Goal: Task Accomplishment & Management: Complete application form

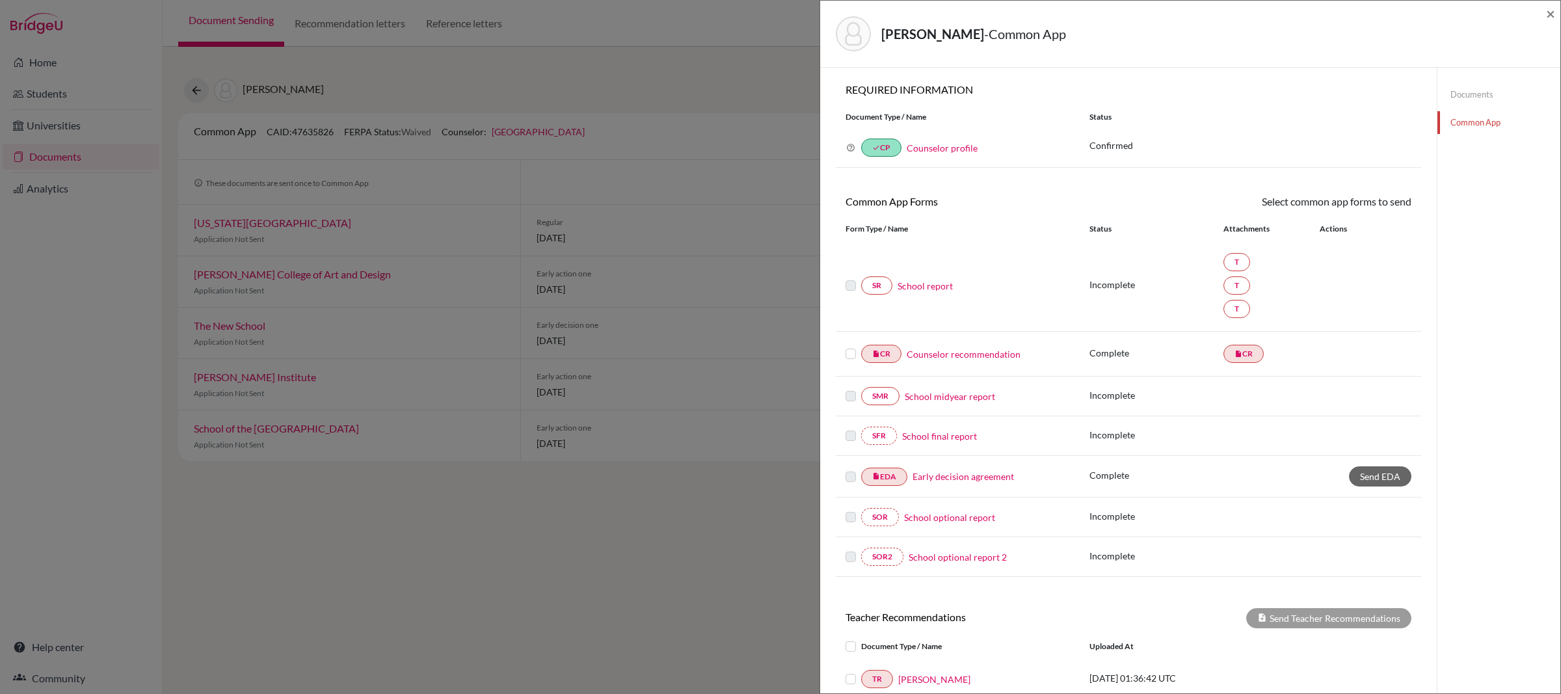
click at [1466, 96] on link "Documents" at bounding box center [1499, 94] width 123 height 23
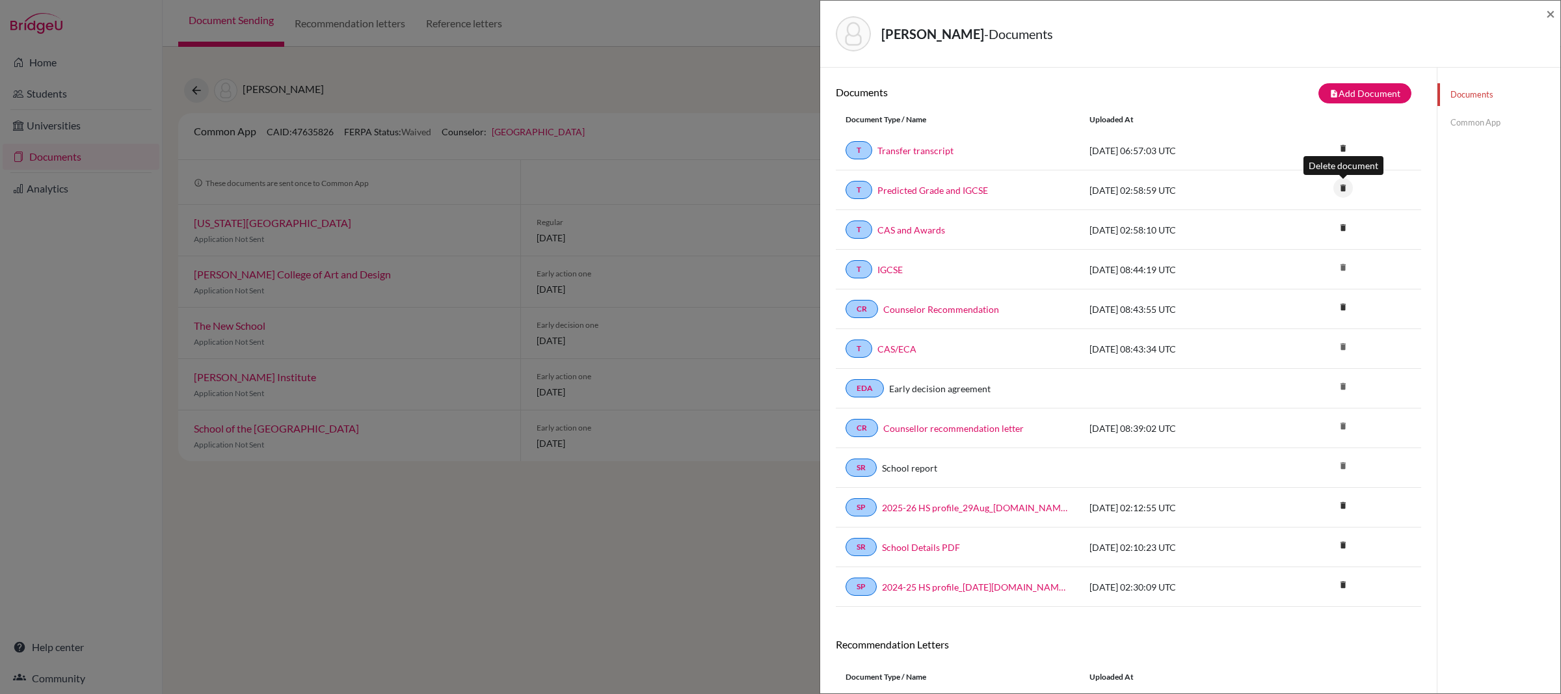
click at [1343, 190] on icon "delete" at bounding box center [1344, 188] width 20 height 20
click at [1293, 266] on button "Delete" at bounding box center [1301, 260] width 59 height 20
click at [1472, 196] on div "Documents Common App" at bounding box center [1499, 421] width 124 height 707
click at [1347, 189] on icon "delete" at bounding box center [1344, 188] width 20 height 20
click at [1304, 262] on button "Delete" at bounding box center [1301, 260] width 59 height 20
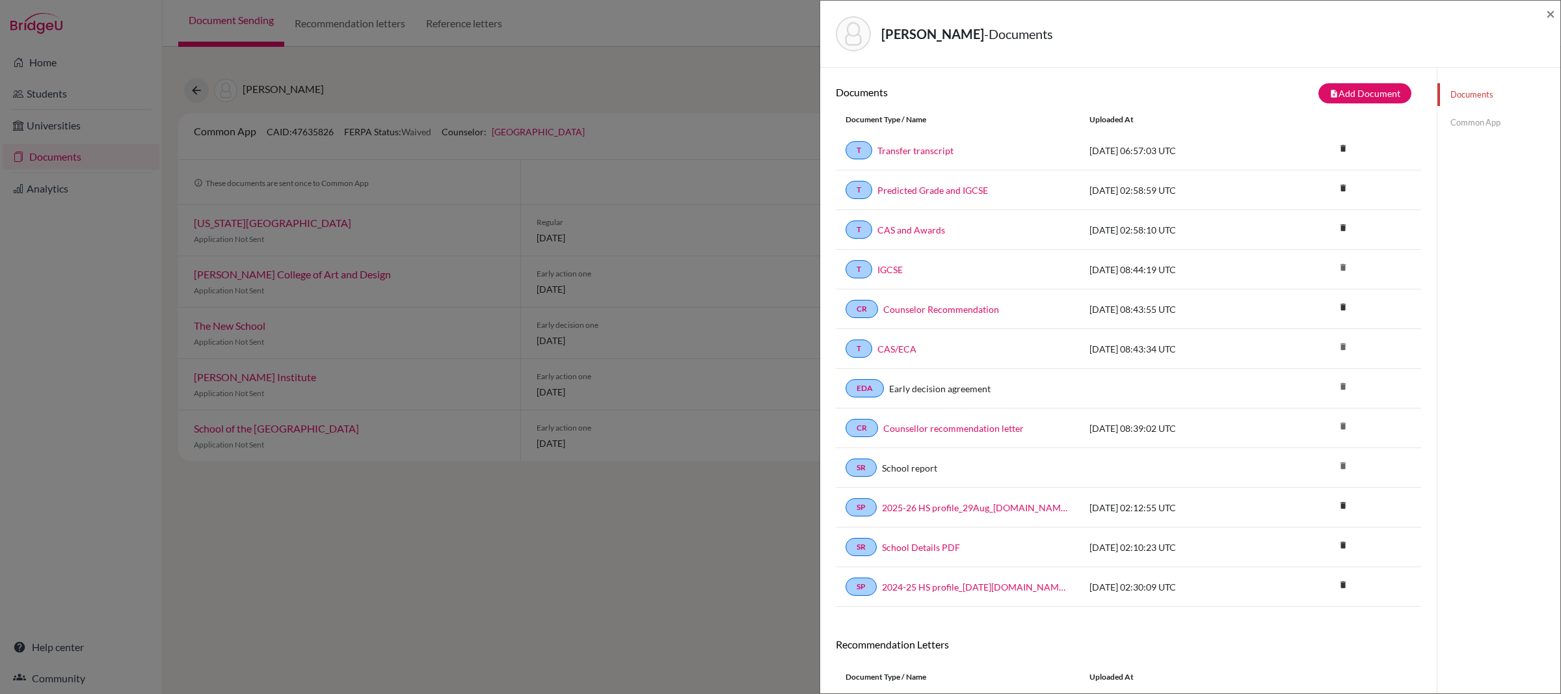
click at [1468, 124] on link "Common App" at bounding box center [1499, 122] width 123 height 23
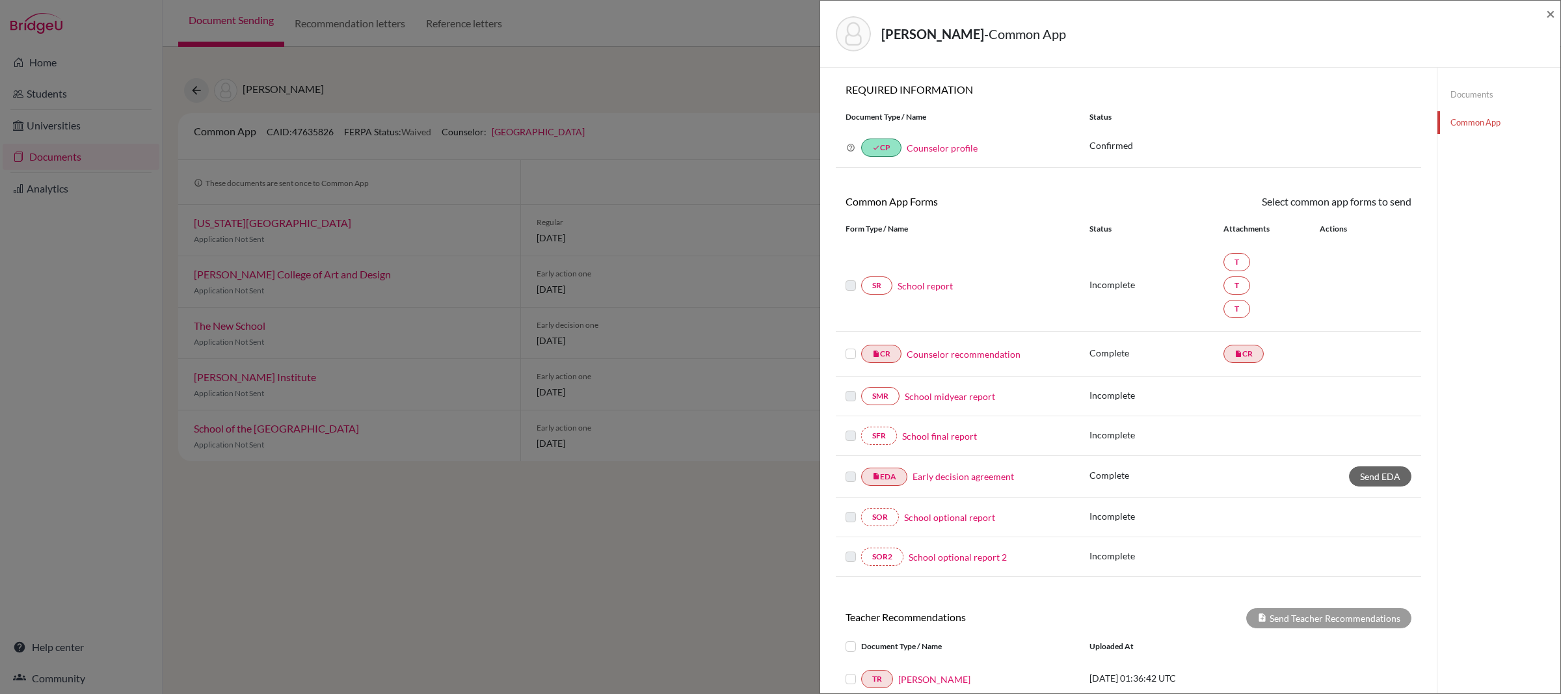
click at [924, 284] on link "School report" at bounding box center [925, 286] width 55 height 14
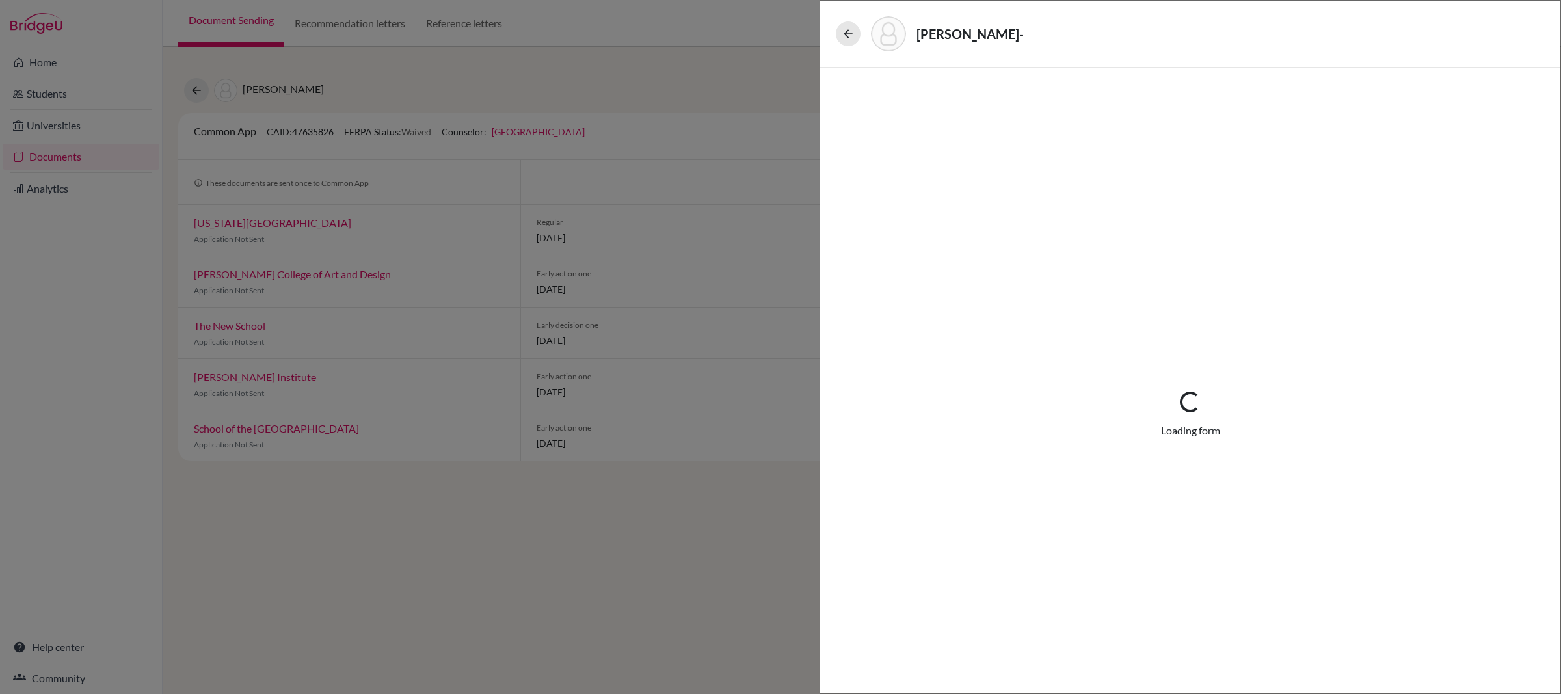
select select "4"
select select "0"
select select "1"
select select "677242"
select select "677241"
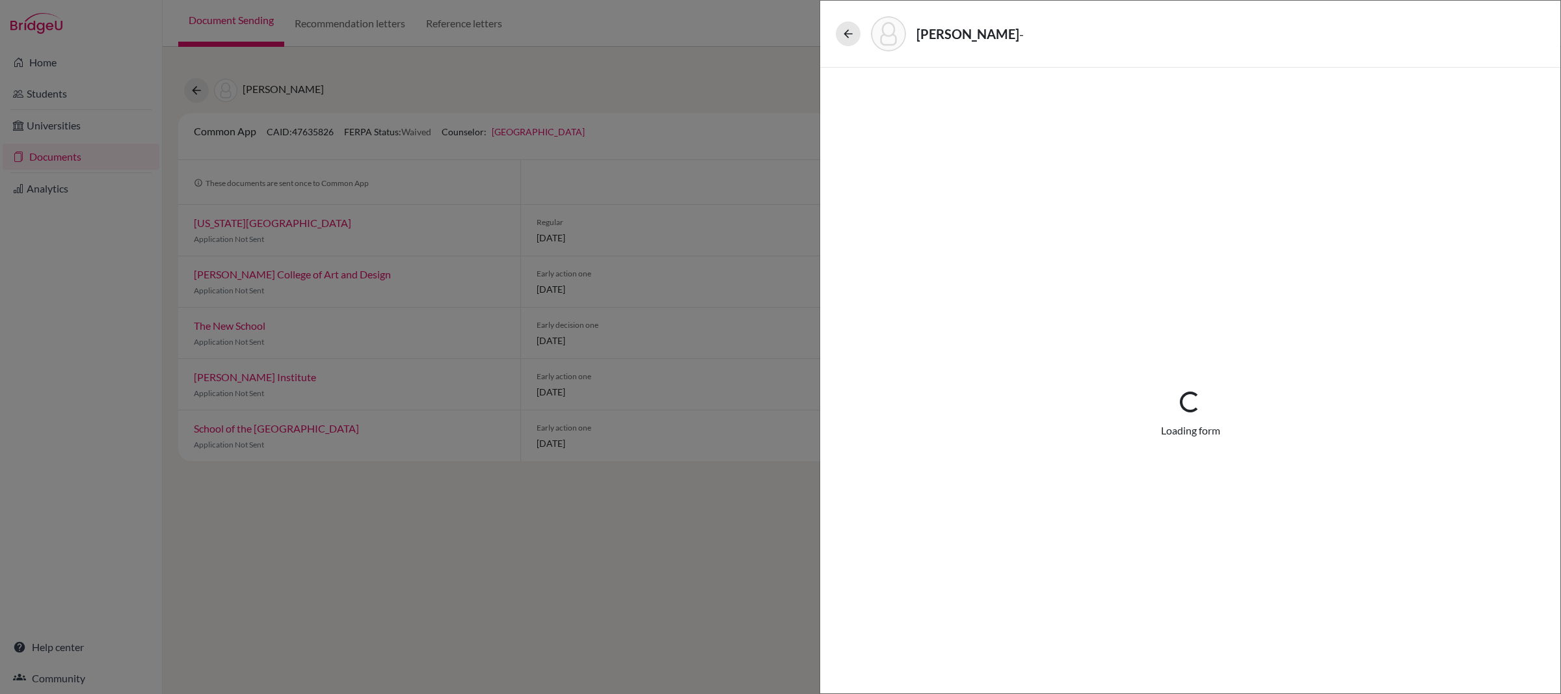
select select "678197"
select select "1"
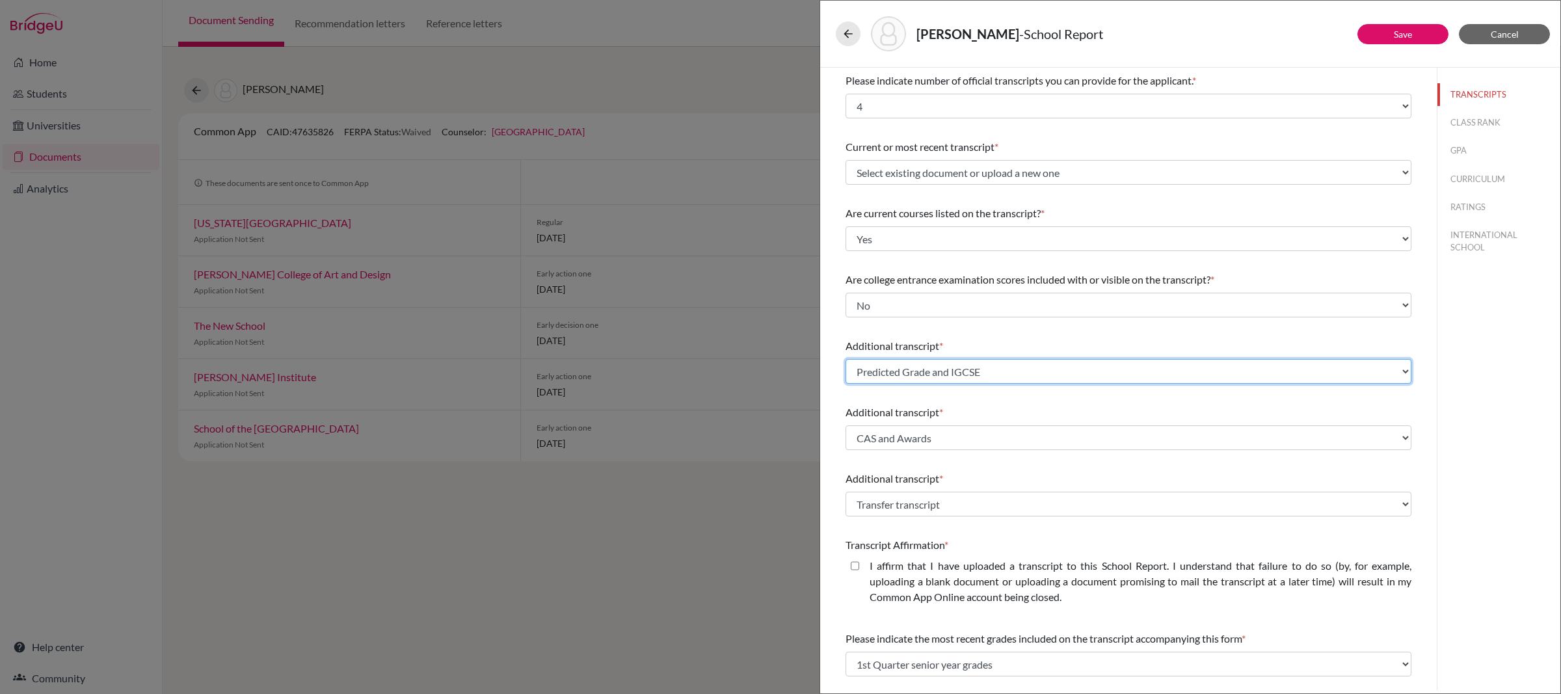
click at [1045, 377] on select "Select existing document or upload a new one IGCSE CAS/ECA CAS and Awards Predi…" at bounding box center [1129, 371] width 566 height 25
select select "Upload New File"
click at [846, 359] on select "Select existing document or upload a new one IGCSE CAS/ECA CAS and Awards Predi…" at bounding box center [1129, 371] width 566 height 25
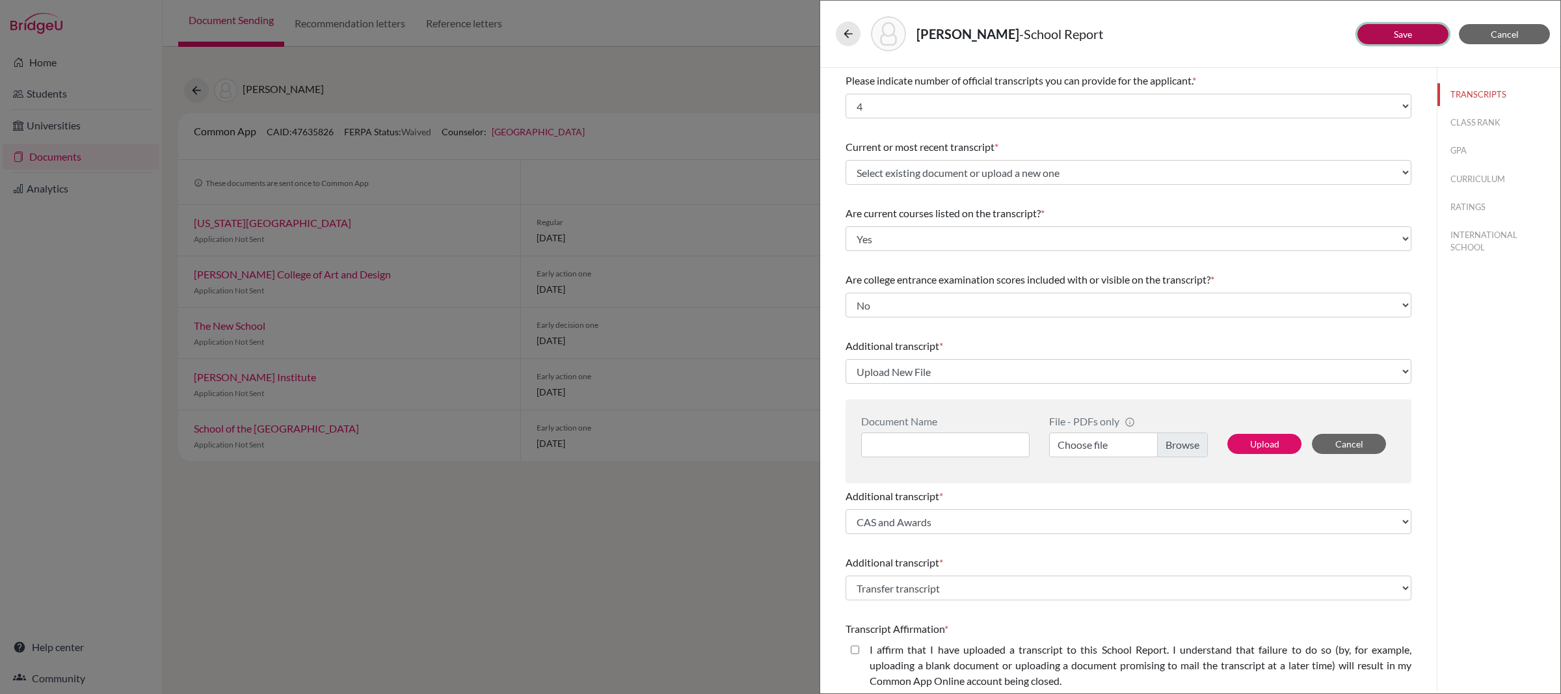
click at [1423, 39] on button "Save" at bounding box center [1403, 34] width 91 height 20
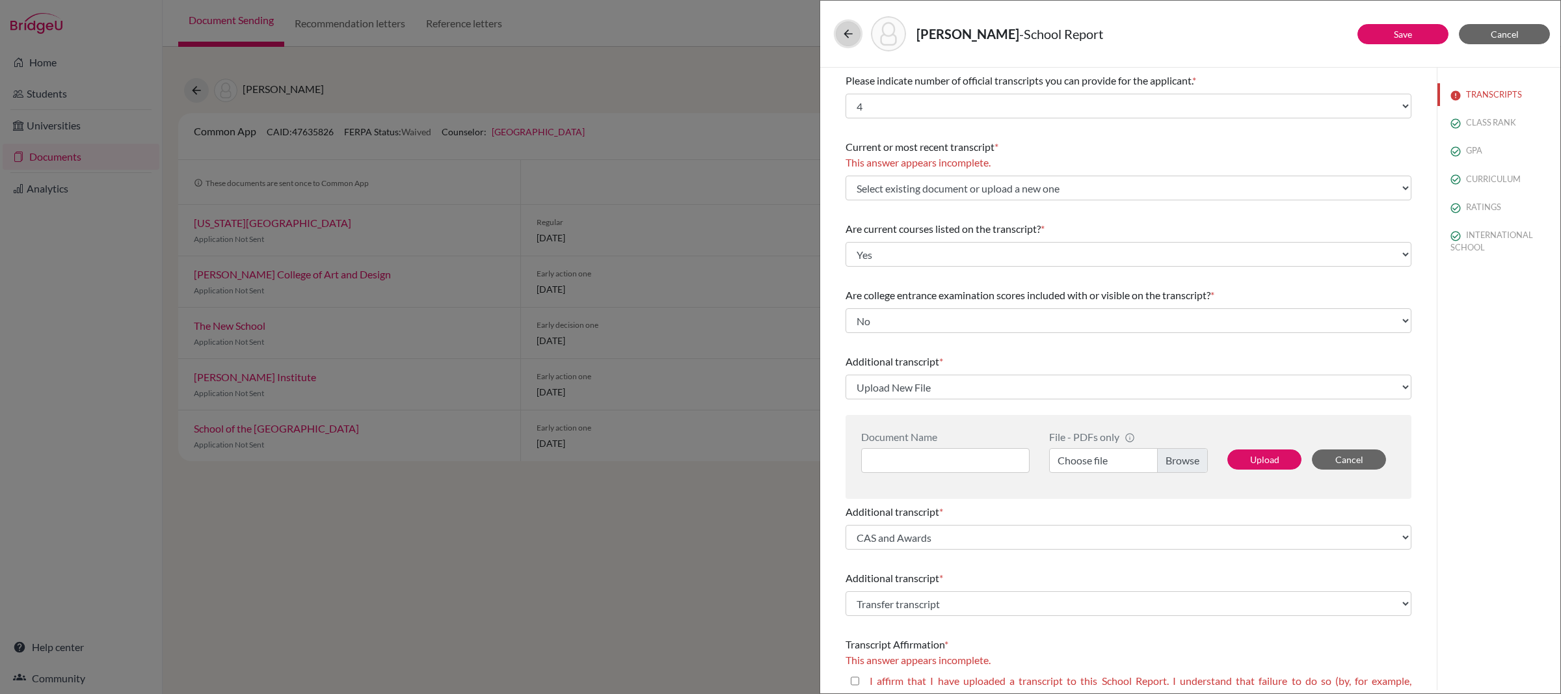
click at [848, 38] on icon at bounding box center [848, 33] width 13 height 13
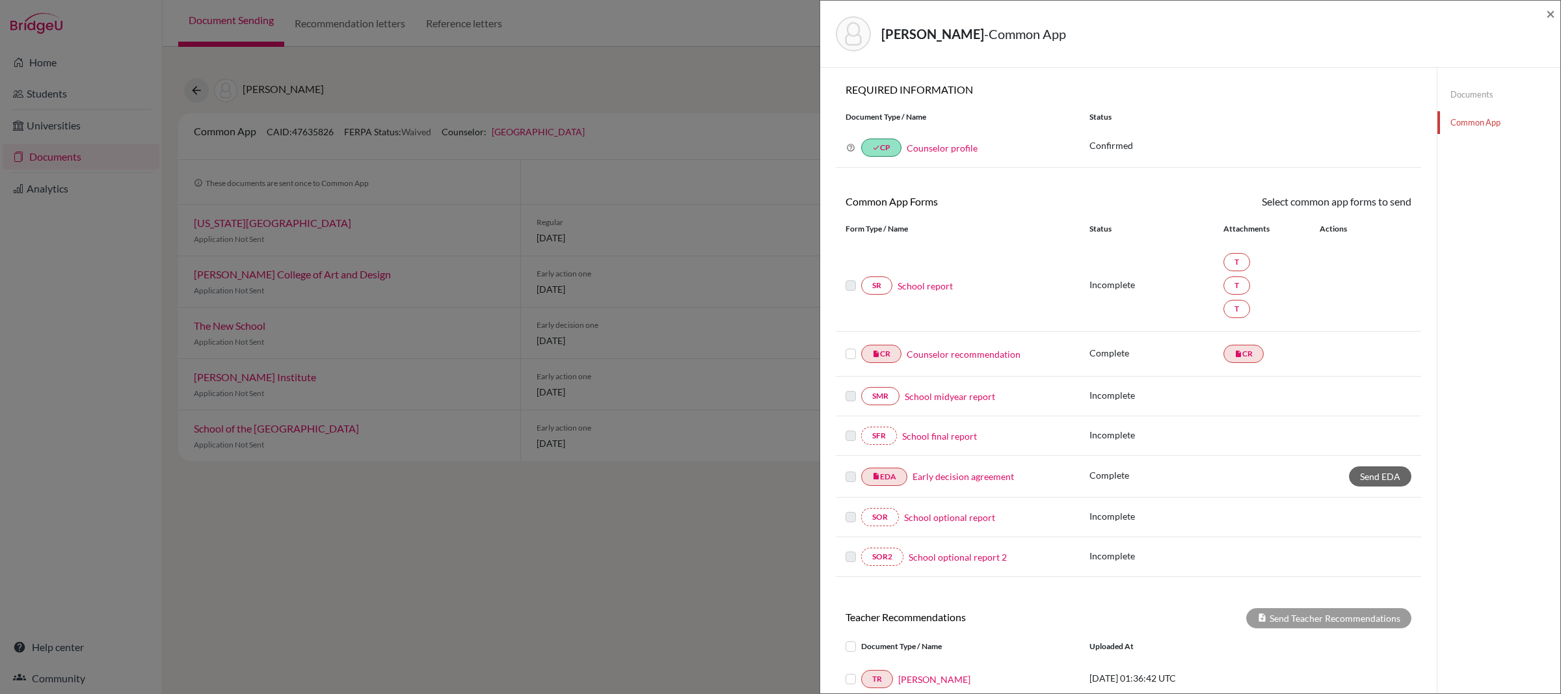
click at [1459, 98] on link "Documents" at bounding box center [1499, 94] width 123 height 23
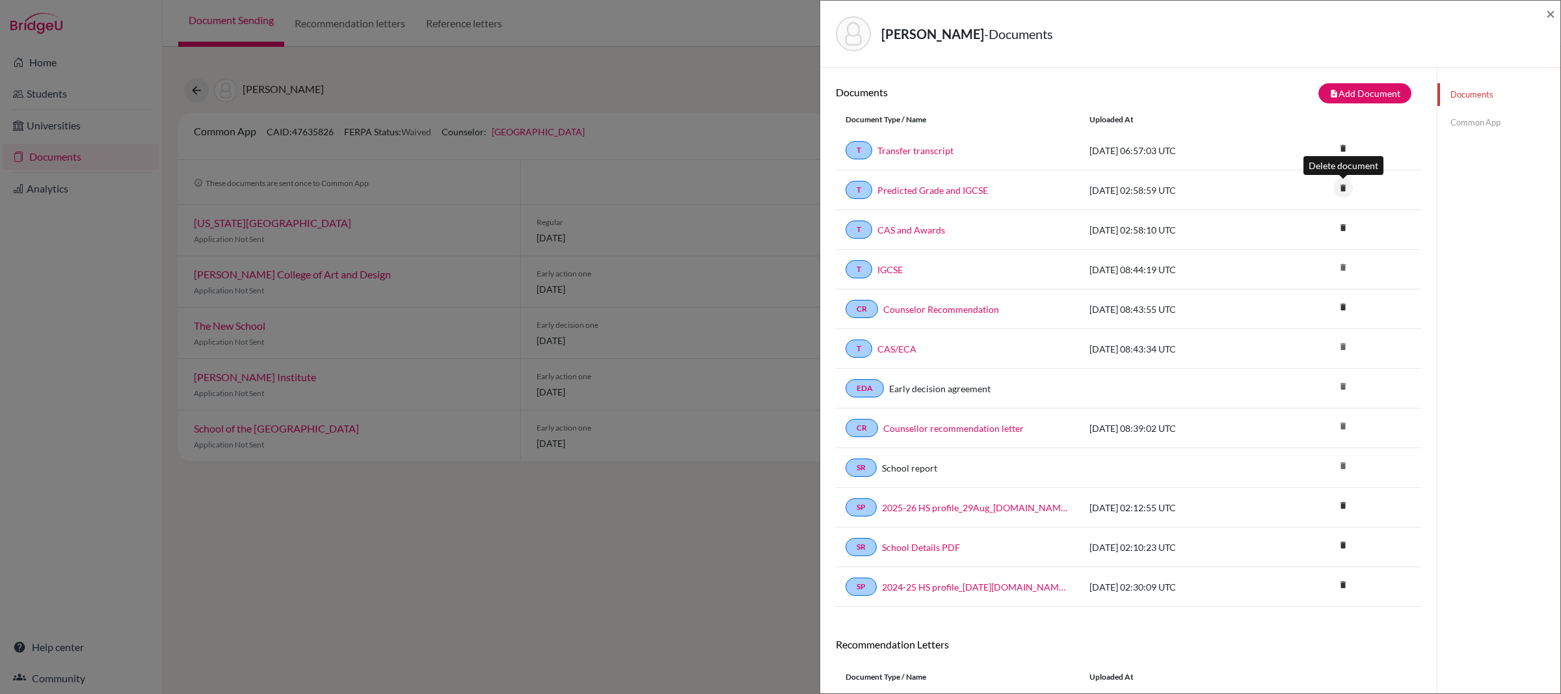
click at [1342, 188] on icon "delete" at bounding box center [1344, 188] width 20 height 20
click at [1310, 261] on button "Delete" at bounding box center [1301, 260] width 59 height 20
click at [1341, 189] on icon "delete" at bounding box center [1344, 188] width 20 height 20
click at [1306, 266] on button "Delete" at bounding box center [1301, 260] width 59 height 20
click at [1547, 14] on span "×" at bounding box center [1550, 13] width 9 height 19
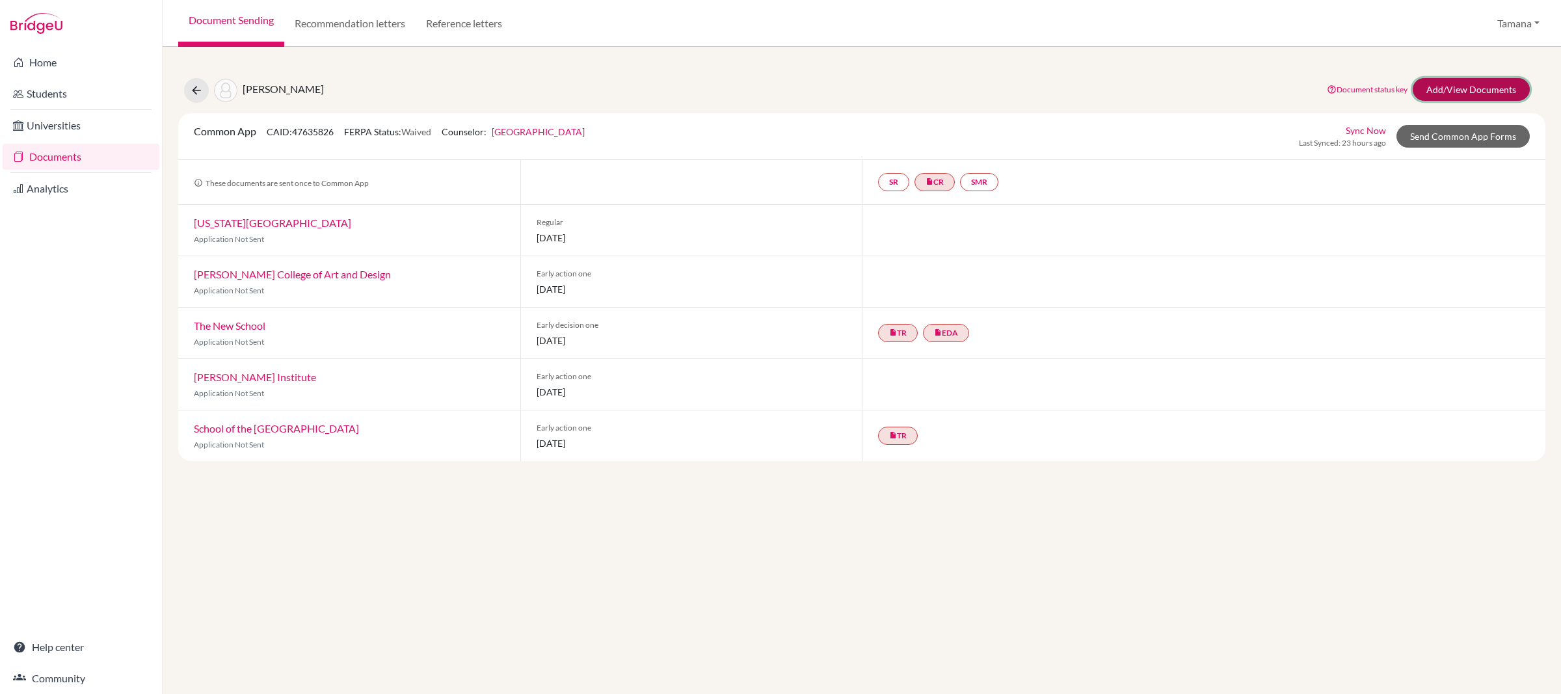
click at [1460, 92] on link "Add/View Documents" at bounding box center [1471, 89] width 117 height 23
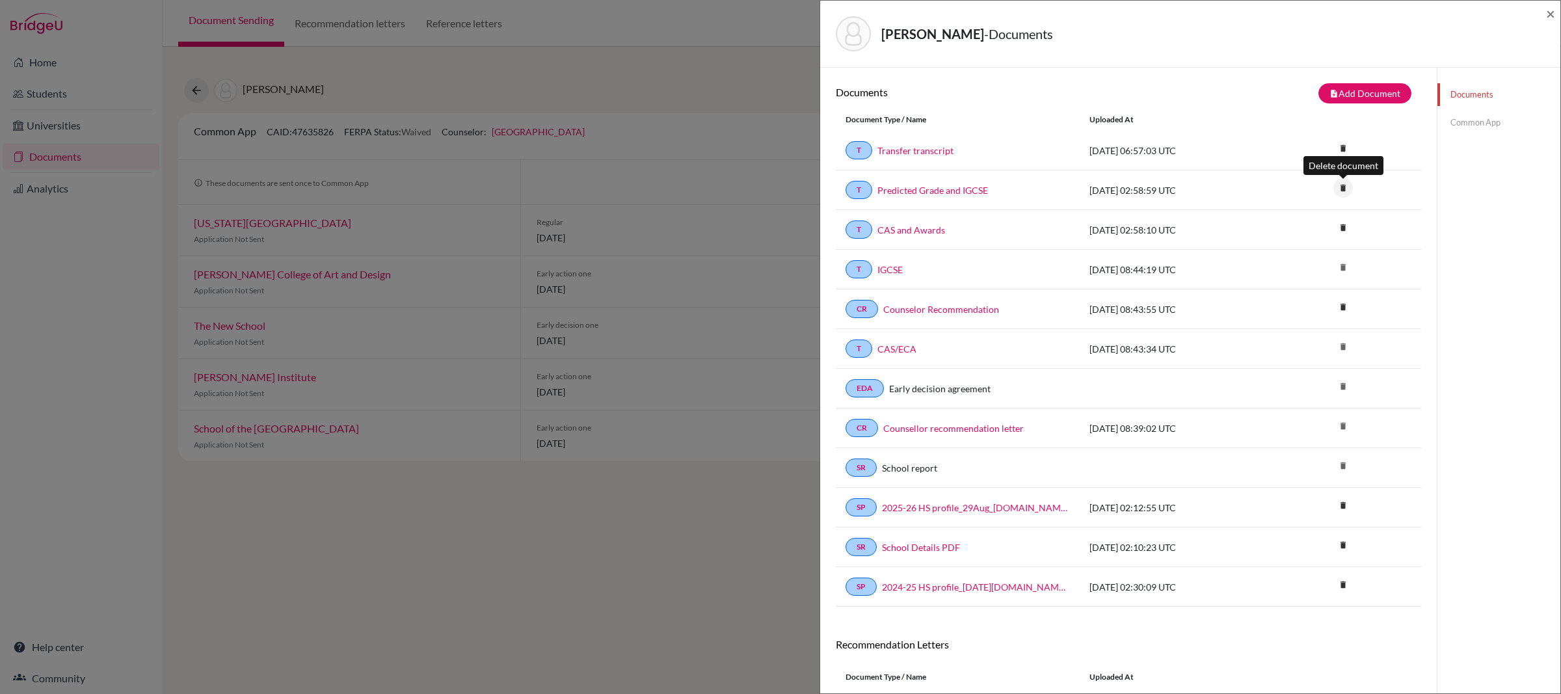
click at [1347, 191] on icon "delete" at bounding box center [1344, 188] width 20 height 20
click at [1291, 258] on button "Delete" at bounding box center [1301, 260] width 59 height 20
click at [1477, 119] on link "Common App" at bounding box center [1499, 122] width 123 height 23
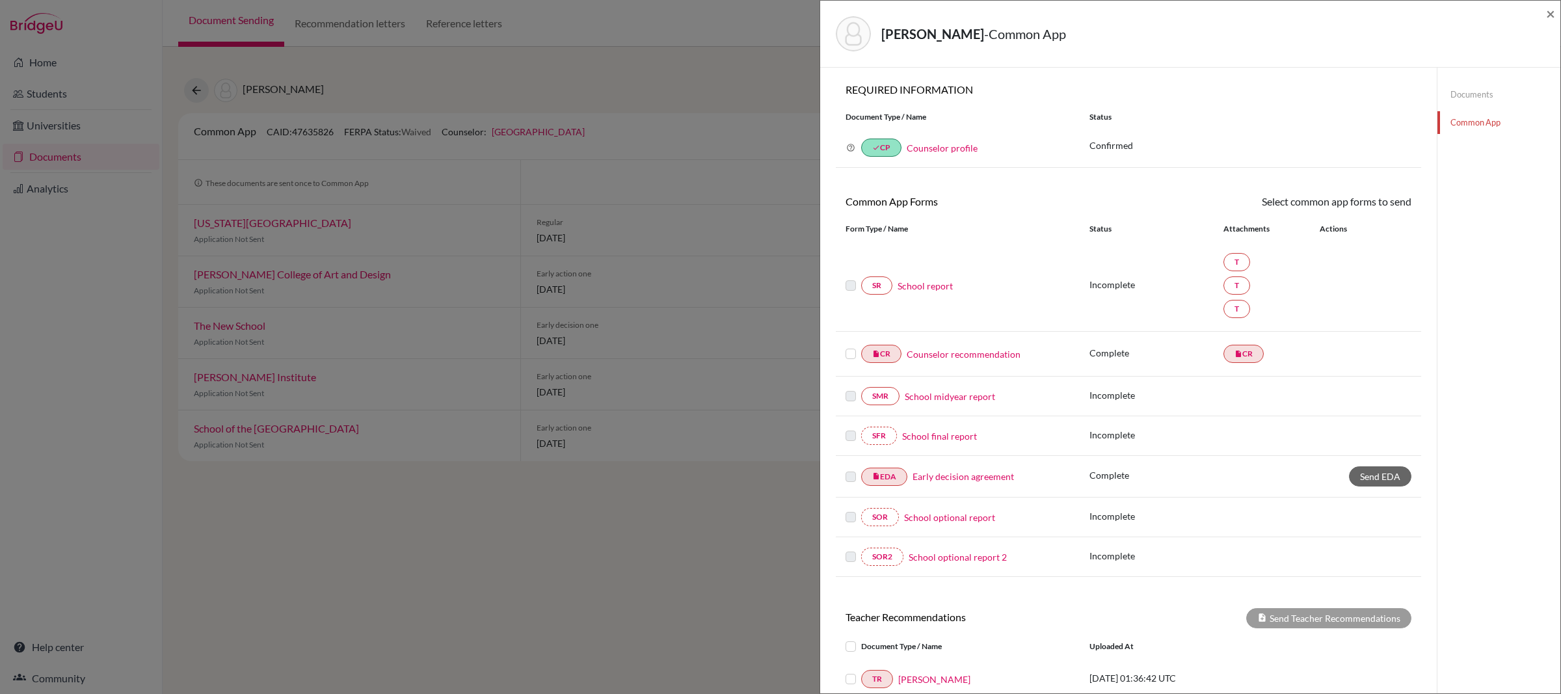
click at [1464, 98] on link "Documents" at bounding box center [1499, 94] width 123 height 23
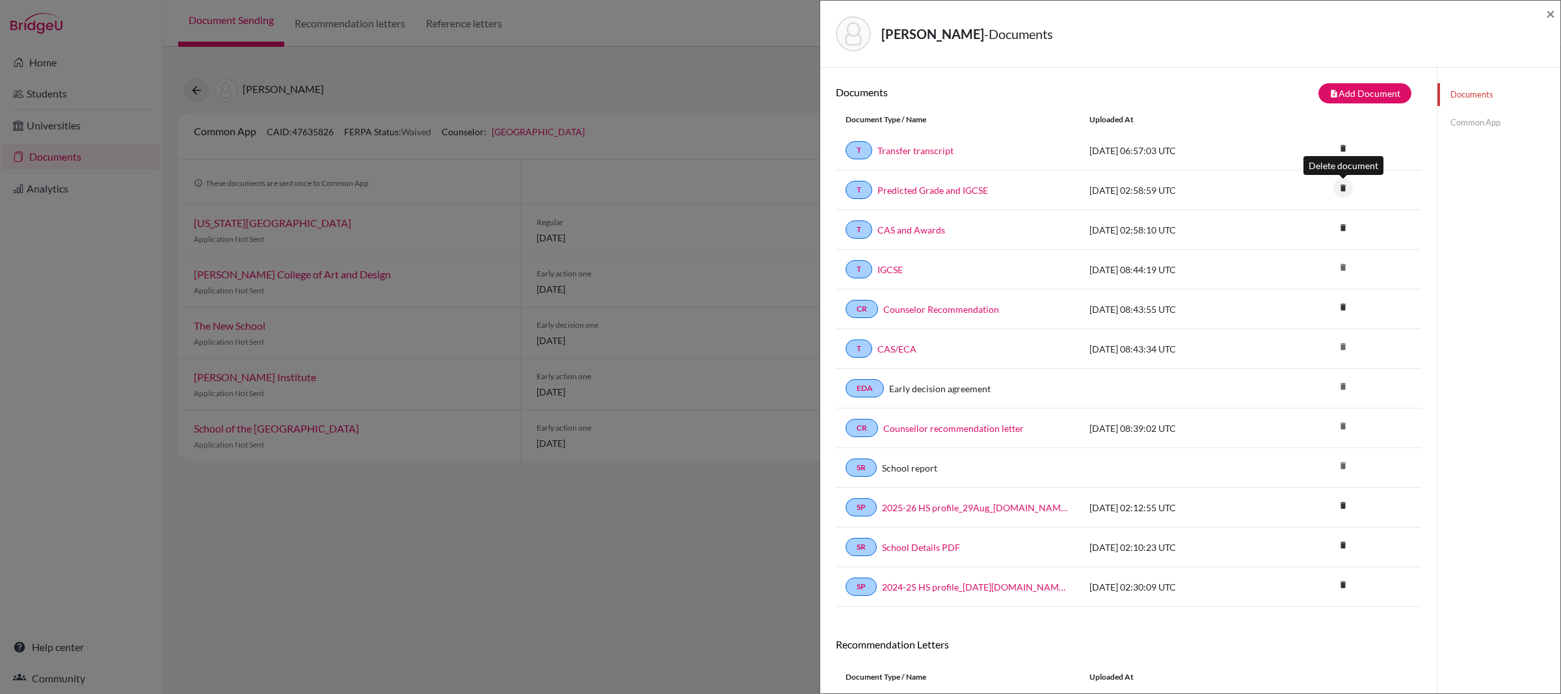
click at [1336, 193] on icon "delete" at bounding box center [1344, 188] width 20 height 20
click at [1285, 267] on button "Delete" at bounding box center [1301, 260] width 59 height 20
click at [1478, 126] on link "Common App" at bounding box center [1499, 122] width 123 height 23
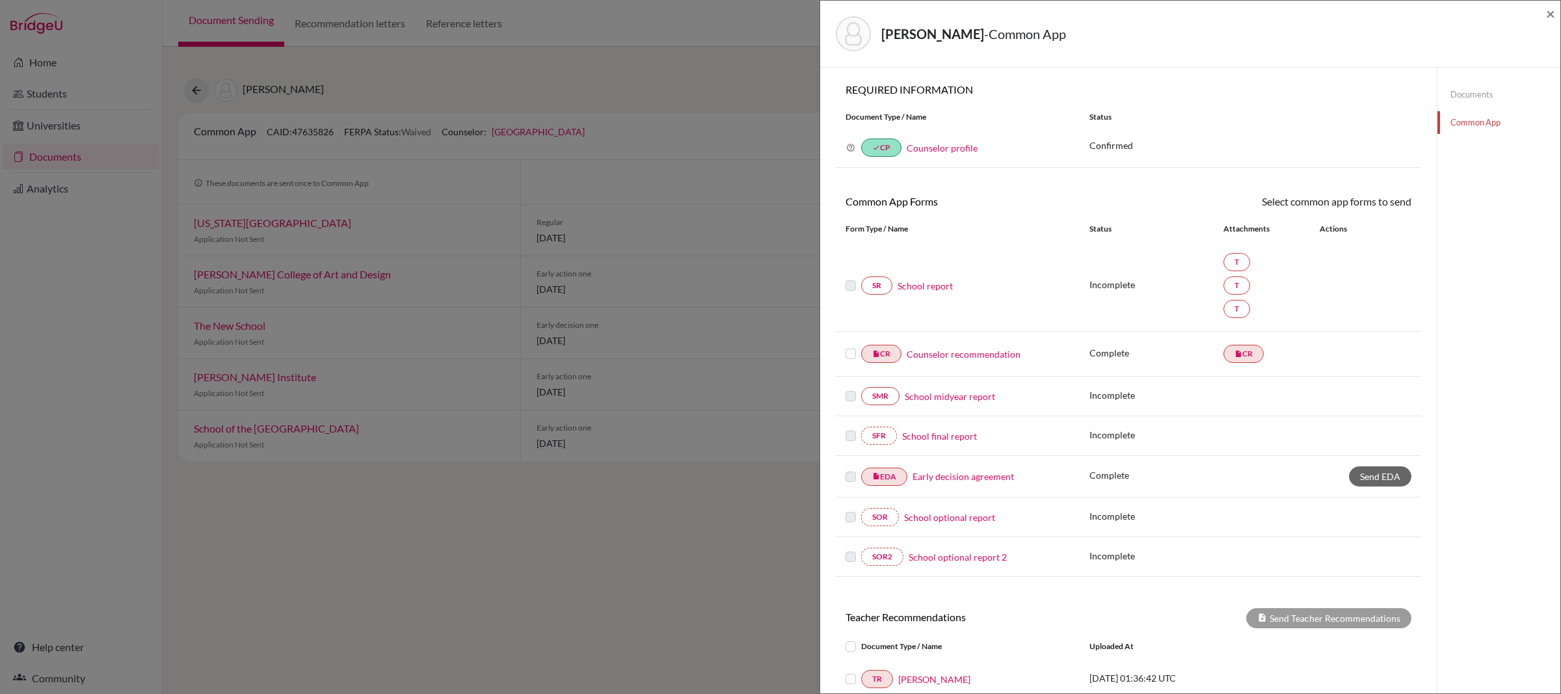
click at [940, 286] on link "School report" at bounding box center [925, 286] width 55 height 14
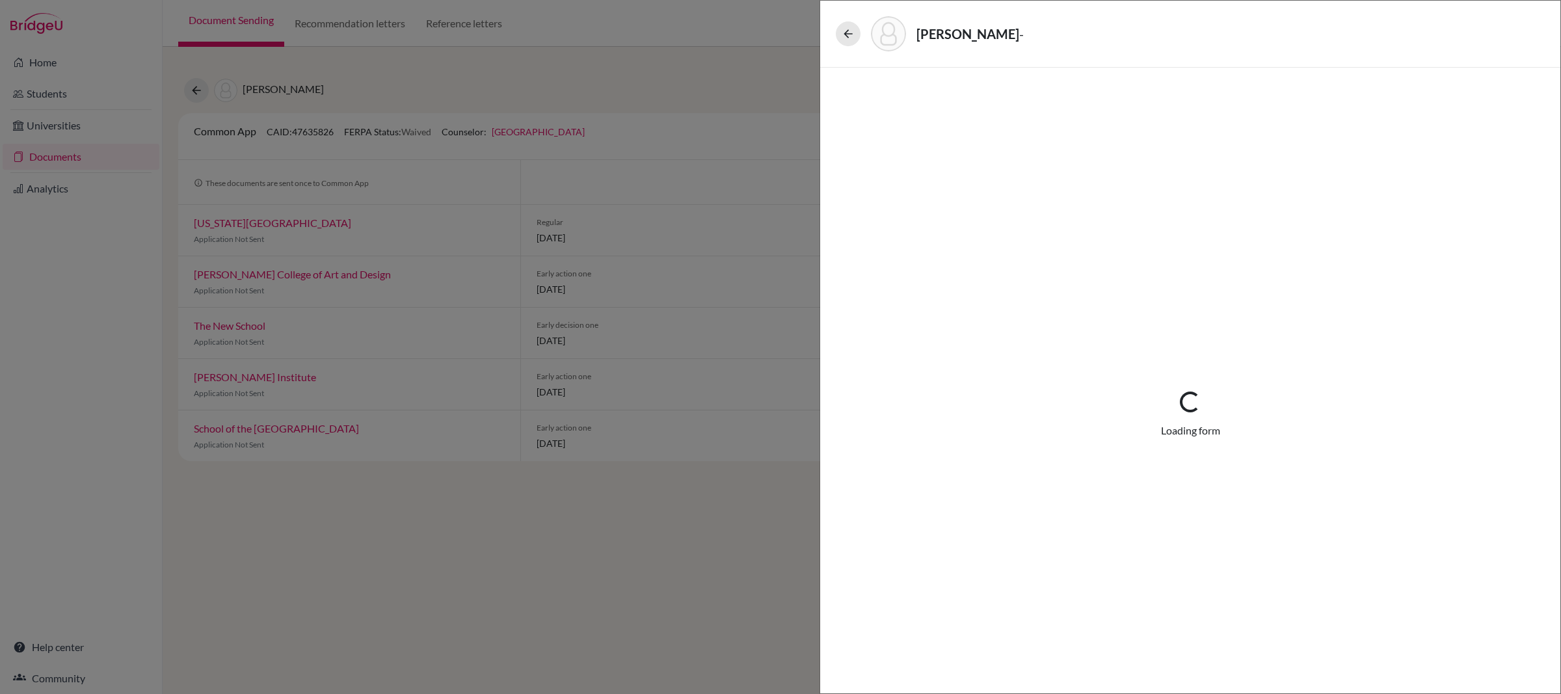
select select "4"
select select "0"
select select "1"
select select "677242"
select select "677241"
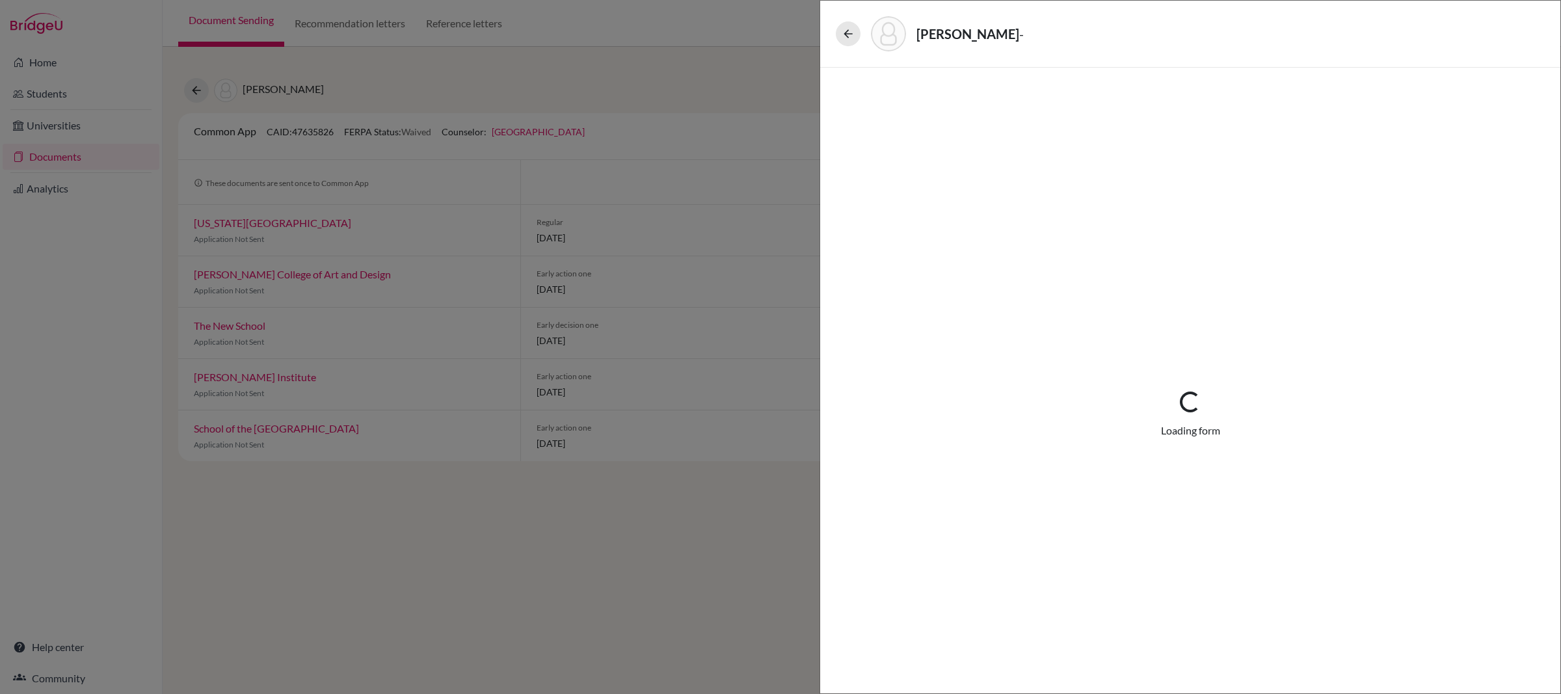
select select "678197"
select select "1"
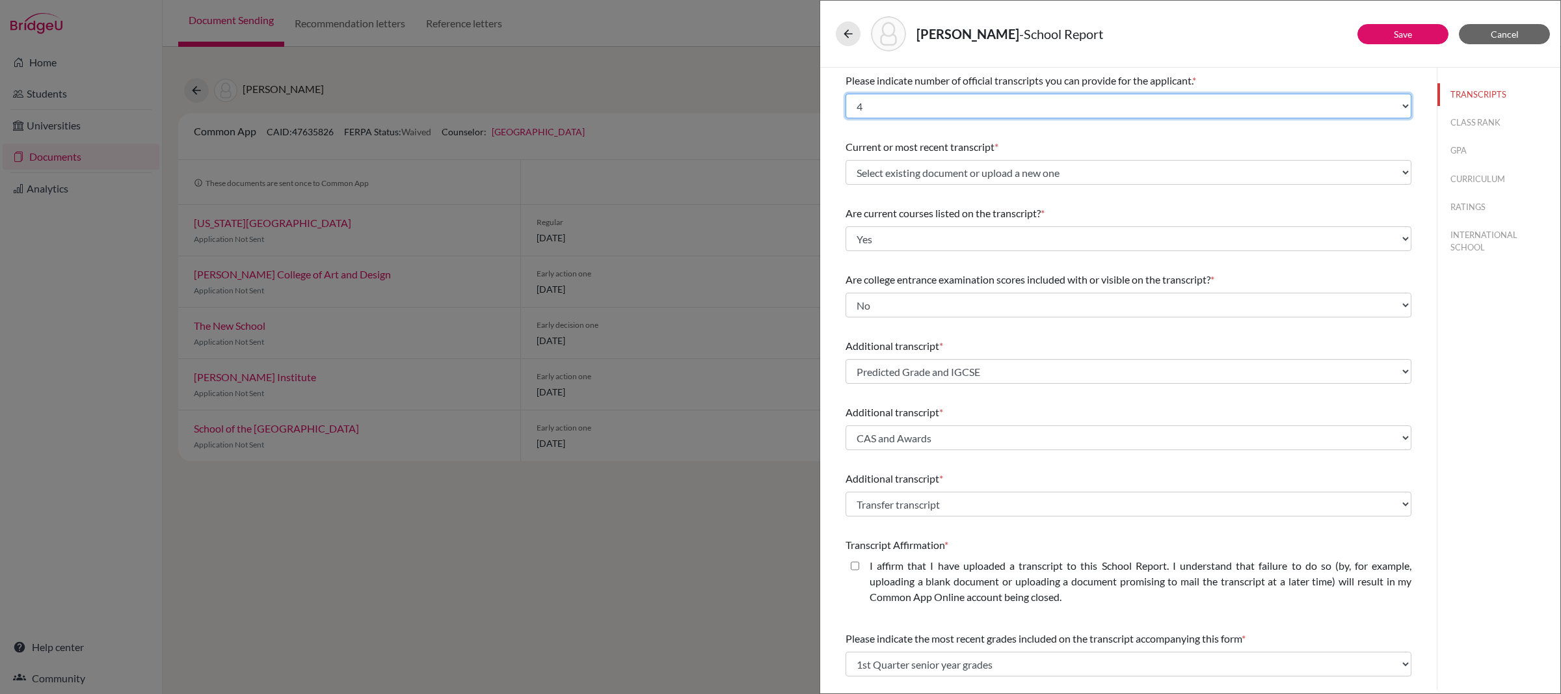
click at [1075, 98] on select "Select... 1 2 3 4" at bounding box center [1129, 106] width 566 height 25
select select "Select..."
click at [846, 94] on select "Select... 1 2 3 4" at bounding box center [1129, 106] width 566 height 25
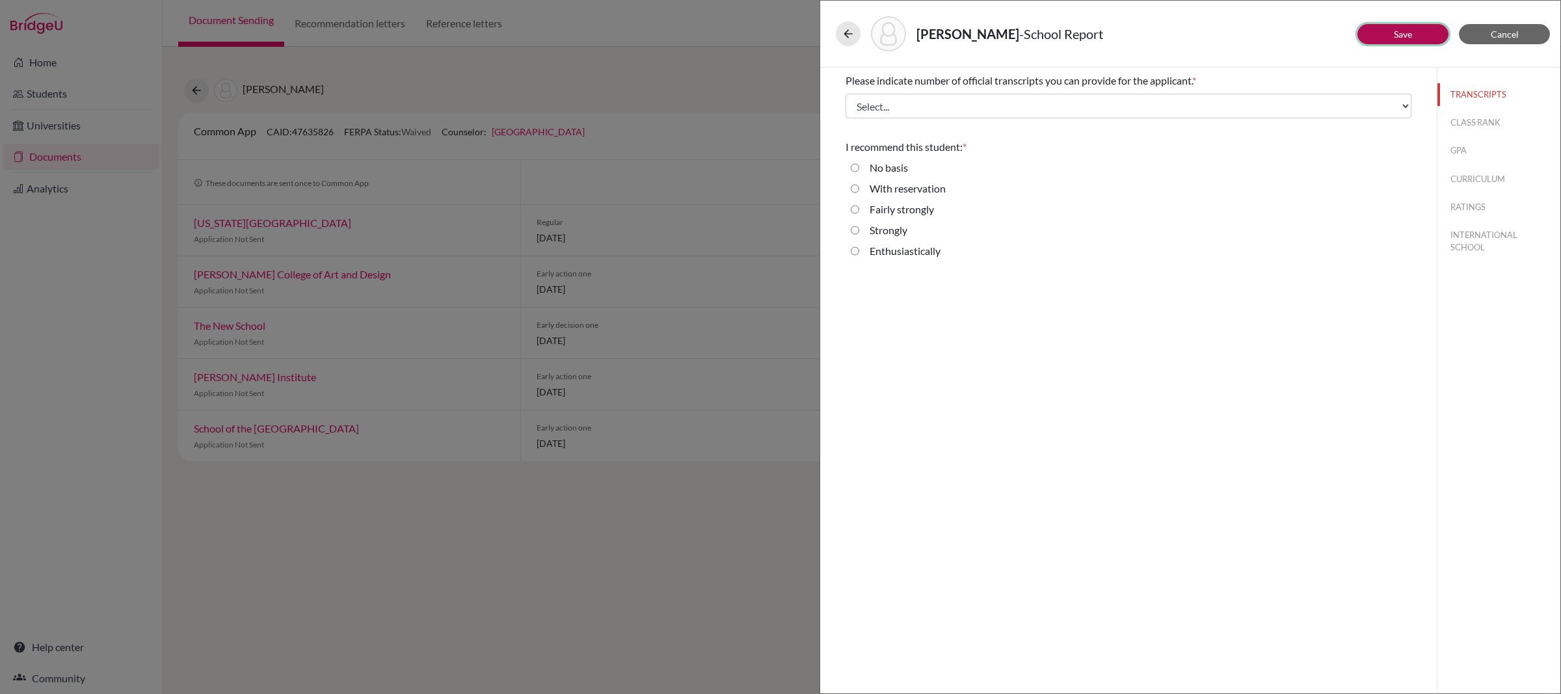
click at [1419, 41] on button "Save" at bounding box center [1403, 34] width 91 height 20
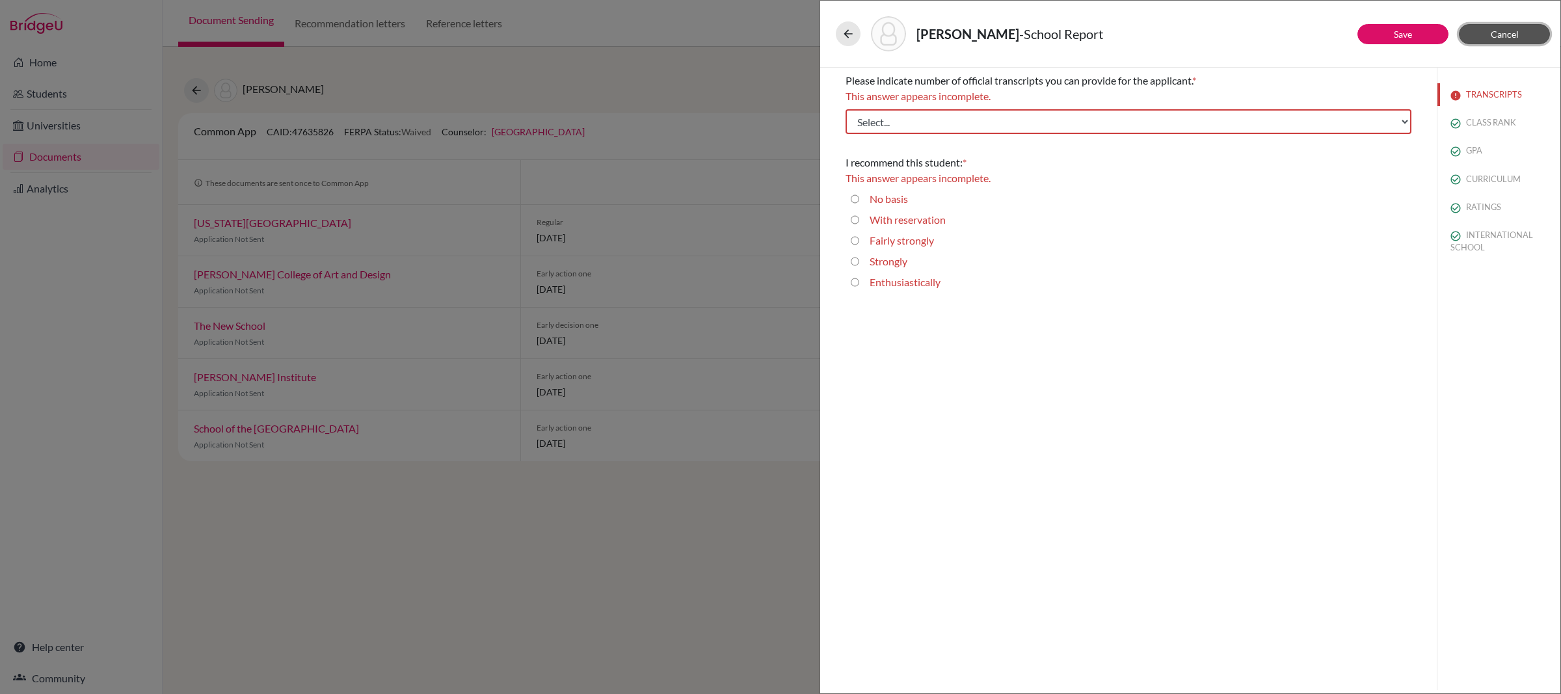
click at [1489, 36] on button "Cancel" at bounding box center [1504, 34] width 91 height 20
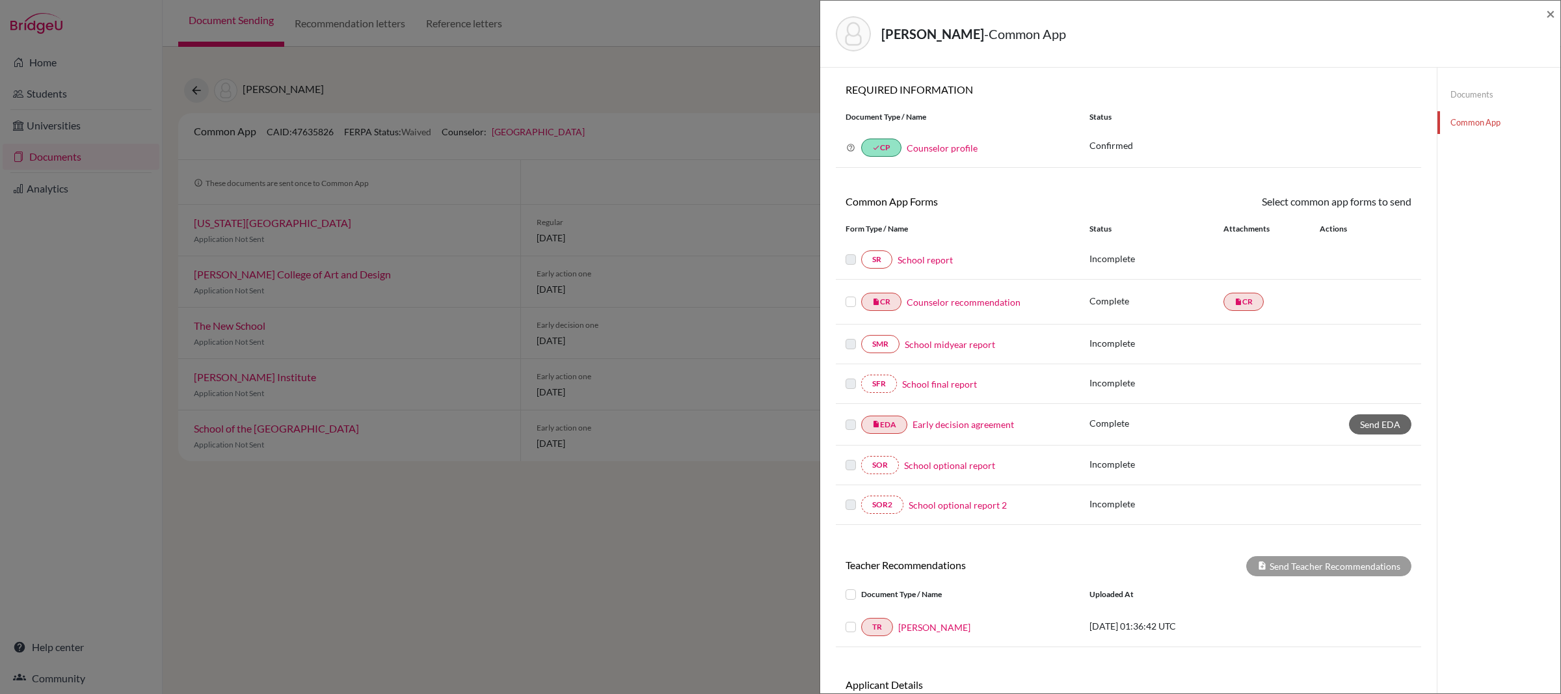
click at [1481, 92] on link "Documents" at bounding box center [1499, 94] width 123 height 23
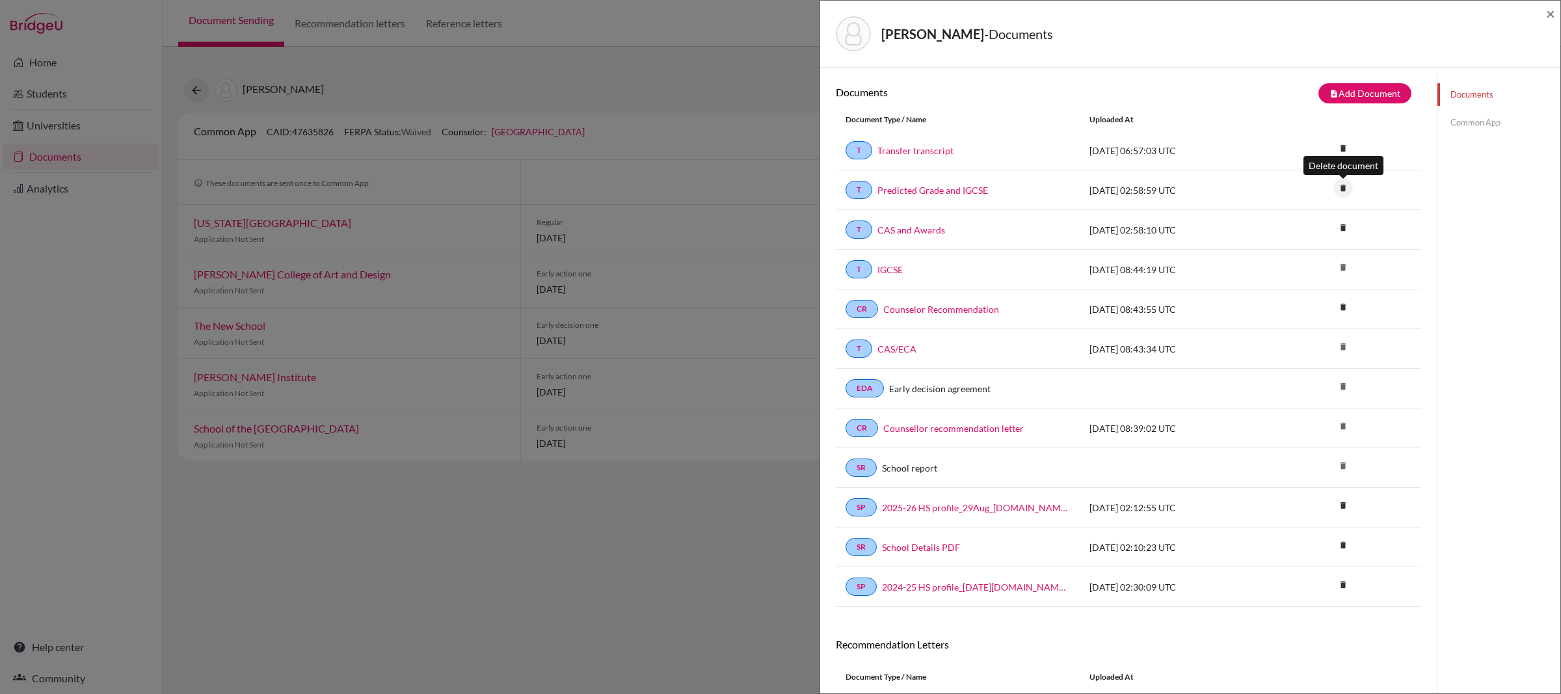
click at [1346, 189] on icon "delete" at bounding box center [1344, 188] width 20 height 20
click at [1305, 261] on button "Delete" at bounding box center [1301, 260] width 59 height 20
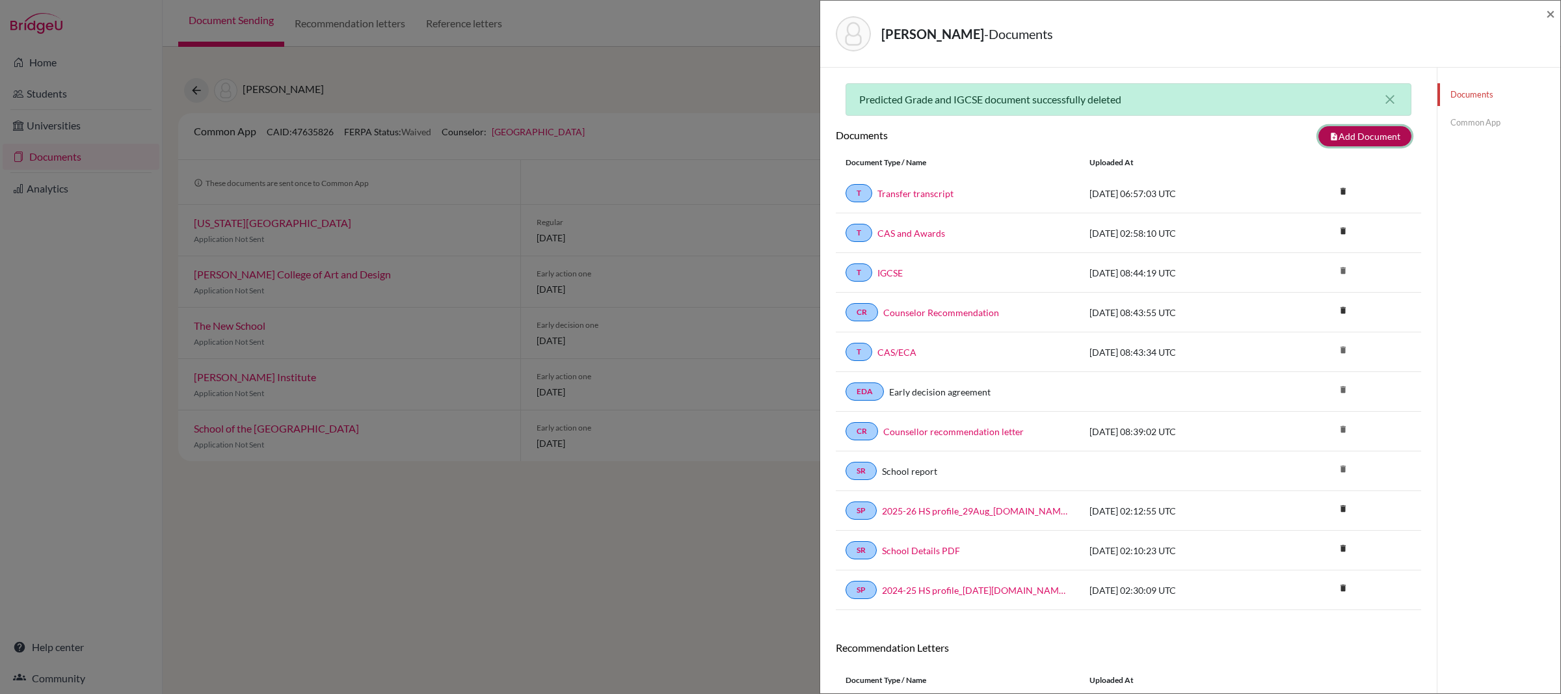
click at [1377, 140] on button "note_add Add Document" at bounding box center [1365, 136] width 93 height 20
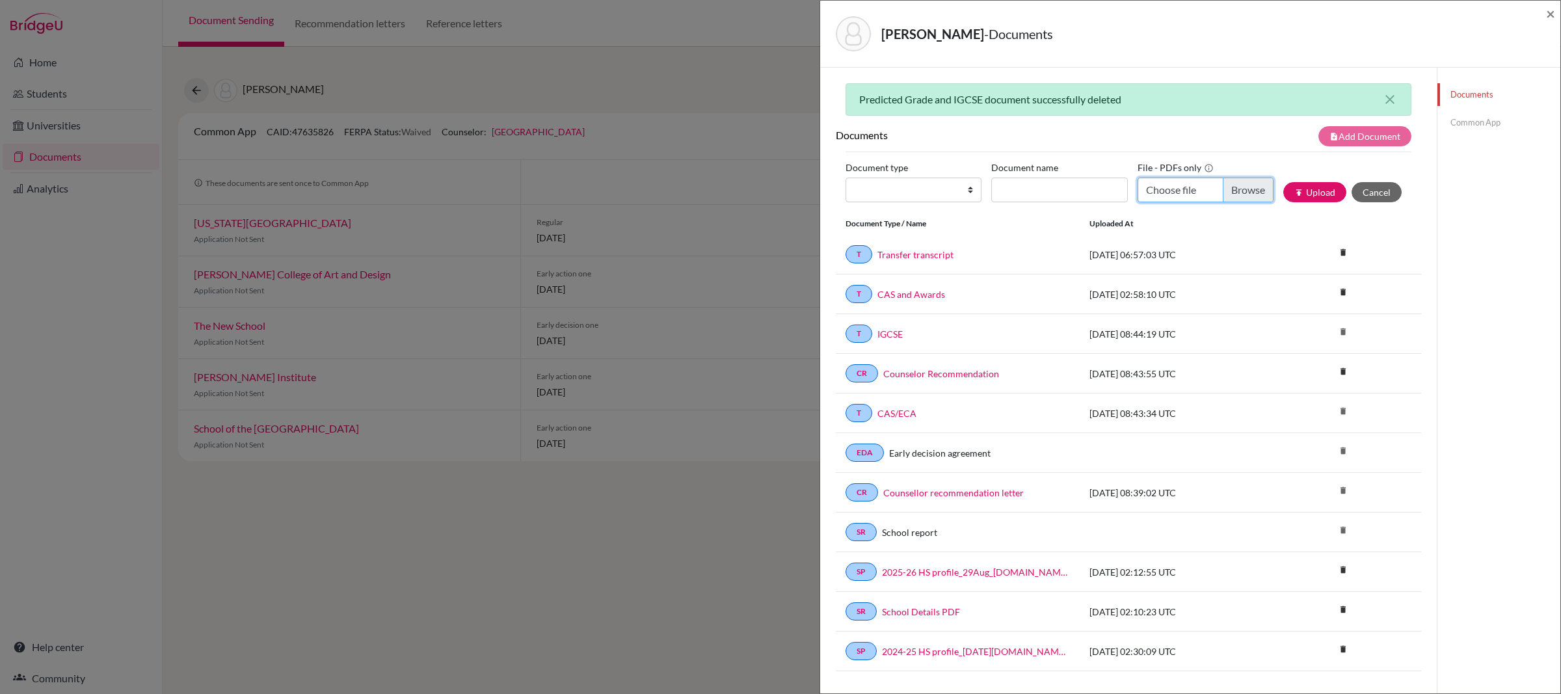
click at [1177, 193] on input "Choose file" at bounding box center [1206, 190] width 136 height 25
type input "C:\fakepath\CHEN Xitong_IGCSE & Predicted Grade.pdf"
click at [1032, 194] on input "Document name" at bounding box center [1059, 190] width 136 height 25
paste input "IGCSE & Predicted Grade"
type input "IGCSE & Predicted Grade"
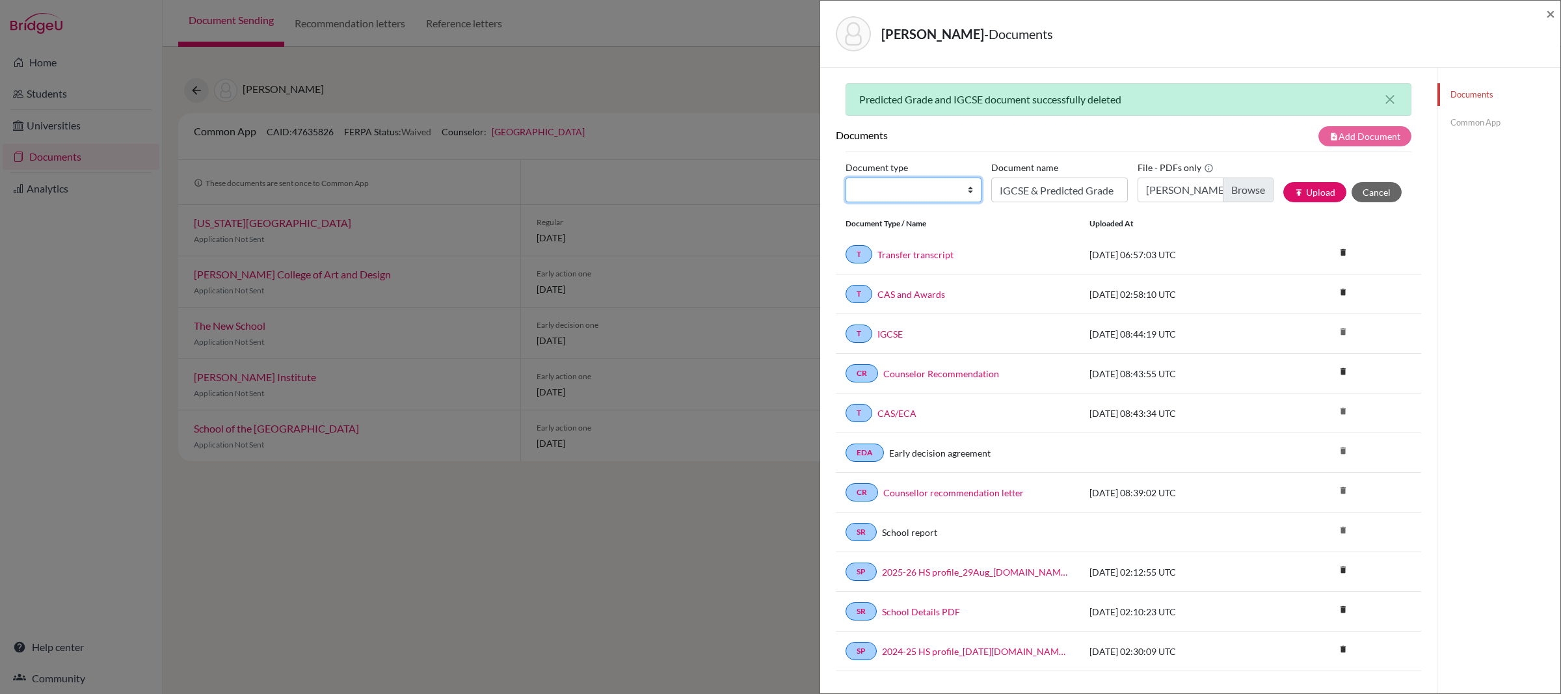
click at [942, 194] on select "Change explanation for Common App reports Counselor recommendation Internationa…" at bounding box center [914, 190] width 136 height 25
select select "2"
click at [846, 179] on select "Change explanation for Common App reports Counselor recommendation Internationa…" at bounding box center [914, 190] width 136 height 25
click at [1324, 200] on button "publish Upload" at bounding box center [1314, 192] width 63 height 20
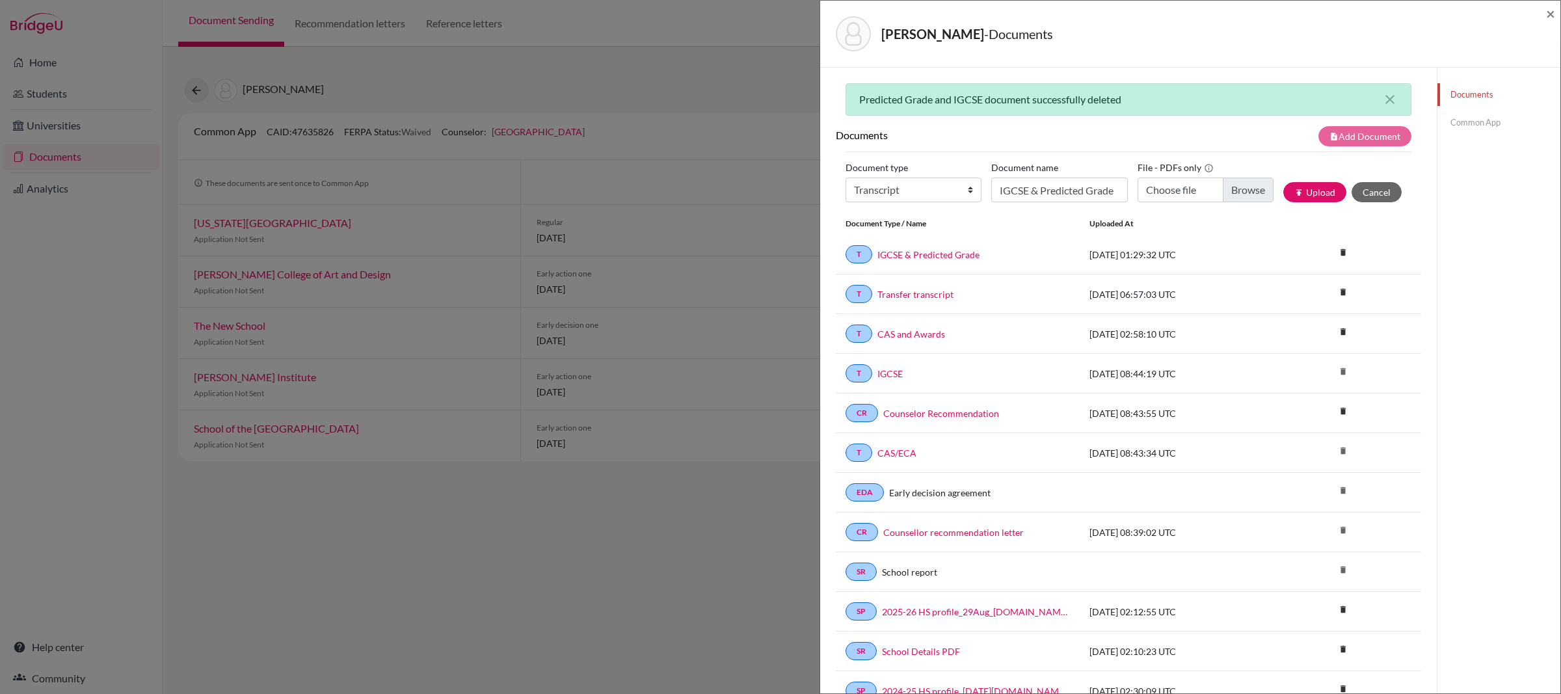
click at [1474, 122] on link "Common App" at bounding box center [1499, 122] width 123 height 23
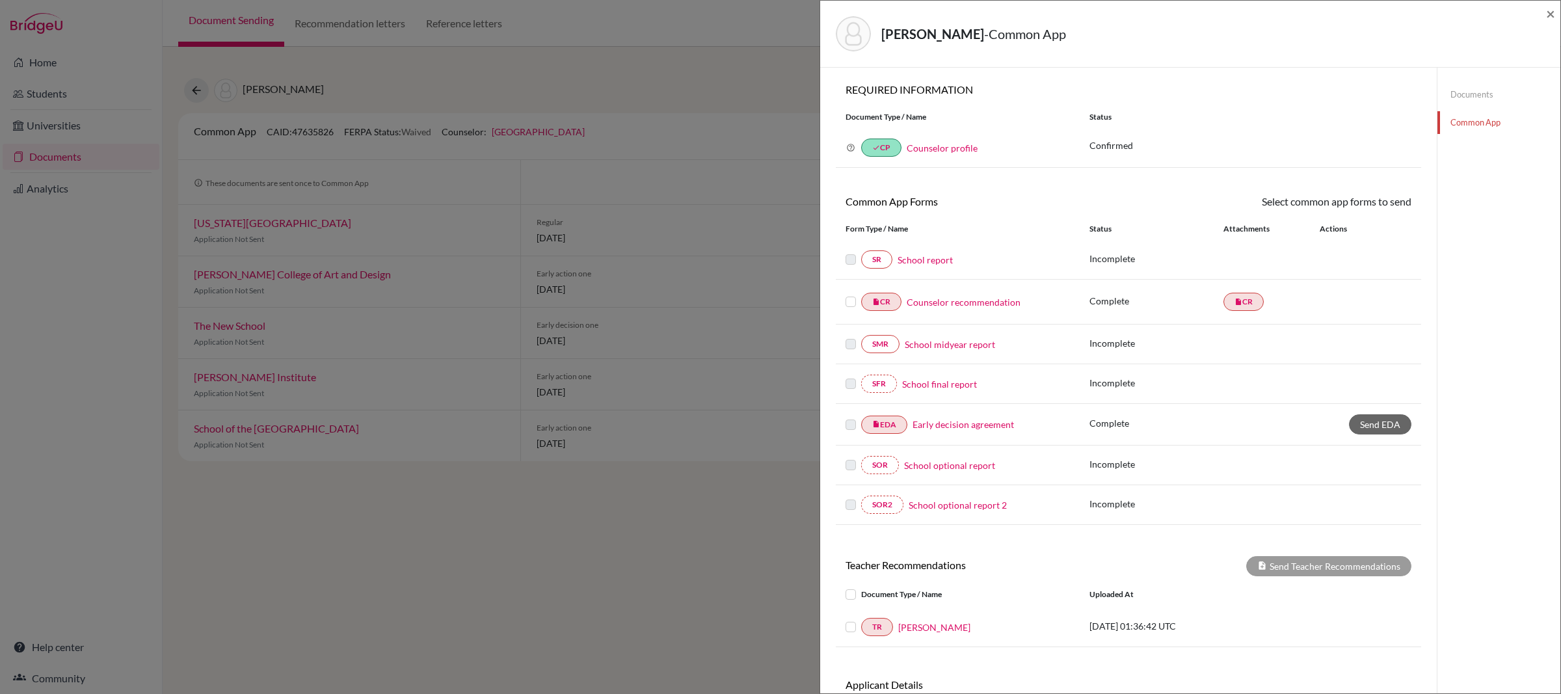
click at [935, 263] on link "School report" at bounding box center [925, 260] width 55 height 14
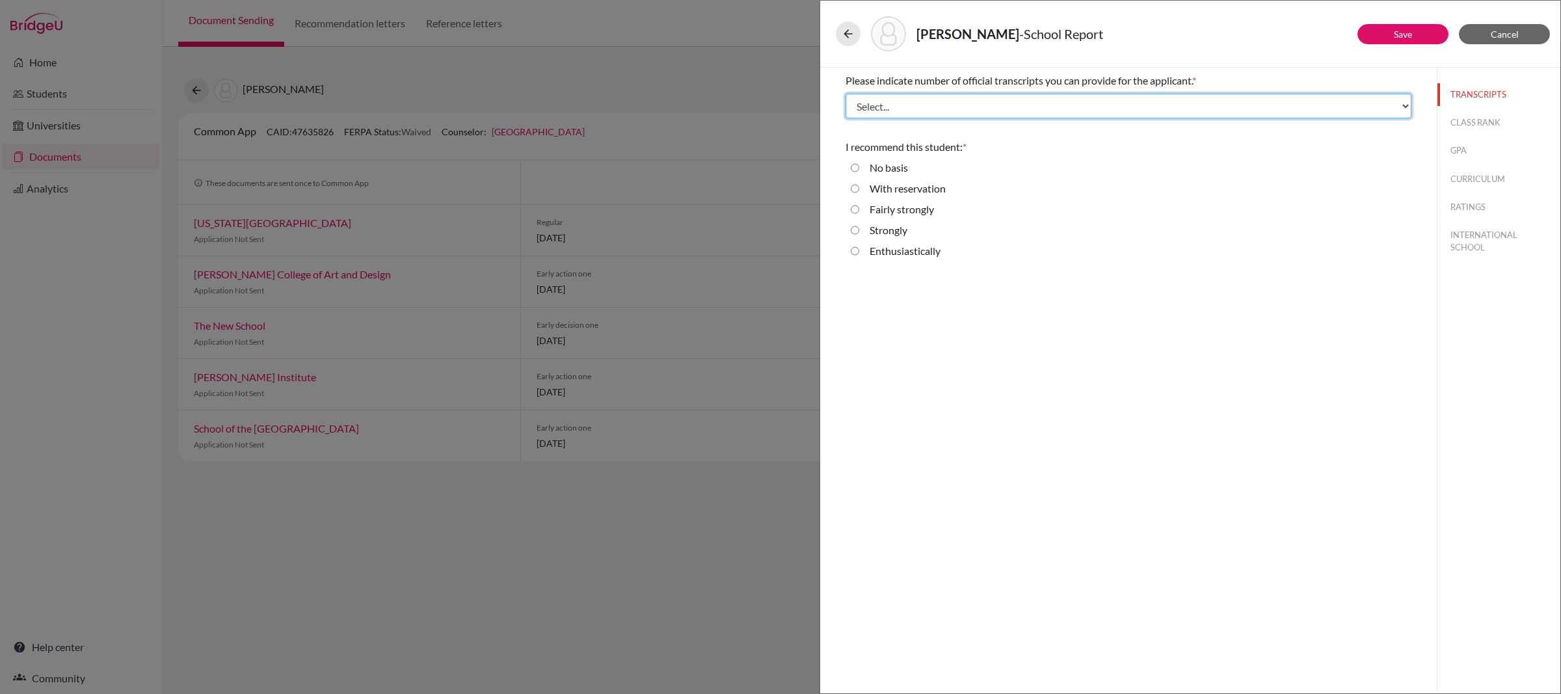
click at [988, 100] on select "Select... 1 2 3 4" at bounding box center [1129, 106] width 566 height 25
select select "4"
click at [846, 94] on select "Select... 1 2 3 4" at bounding box center [1129, 106] width 566 height 25
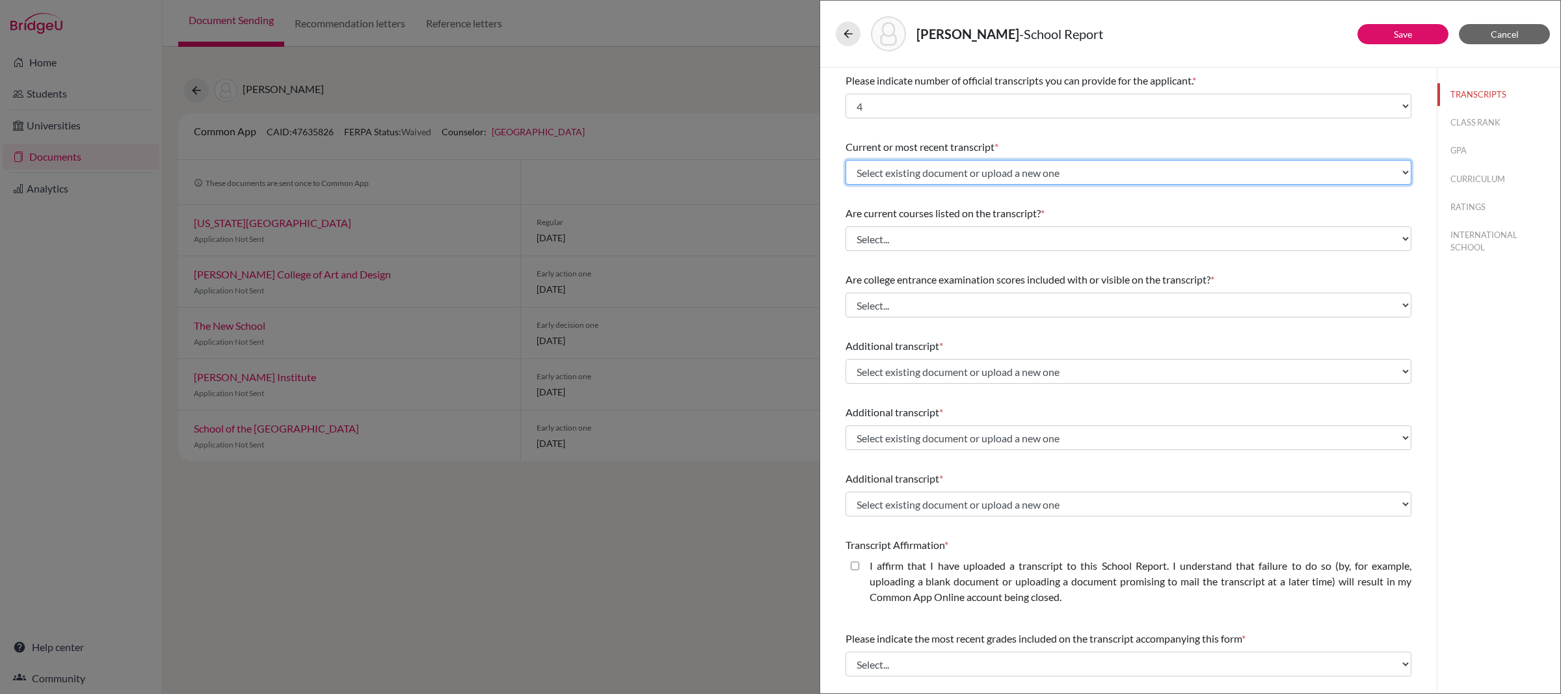
click at [987, 173] on select "Select existing document or upload a new one IGCSE CAS/ECA IGCSE & Predicted Gr…" at bounding box center [1129, 172] width 566 height 25
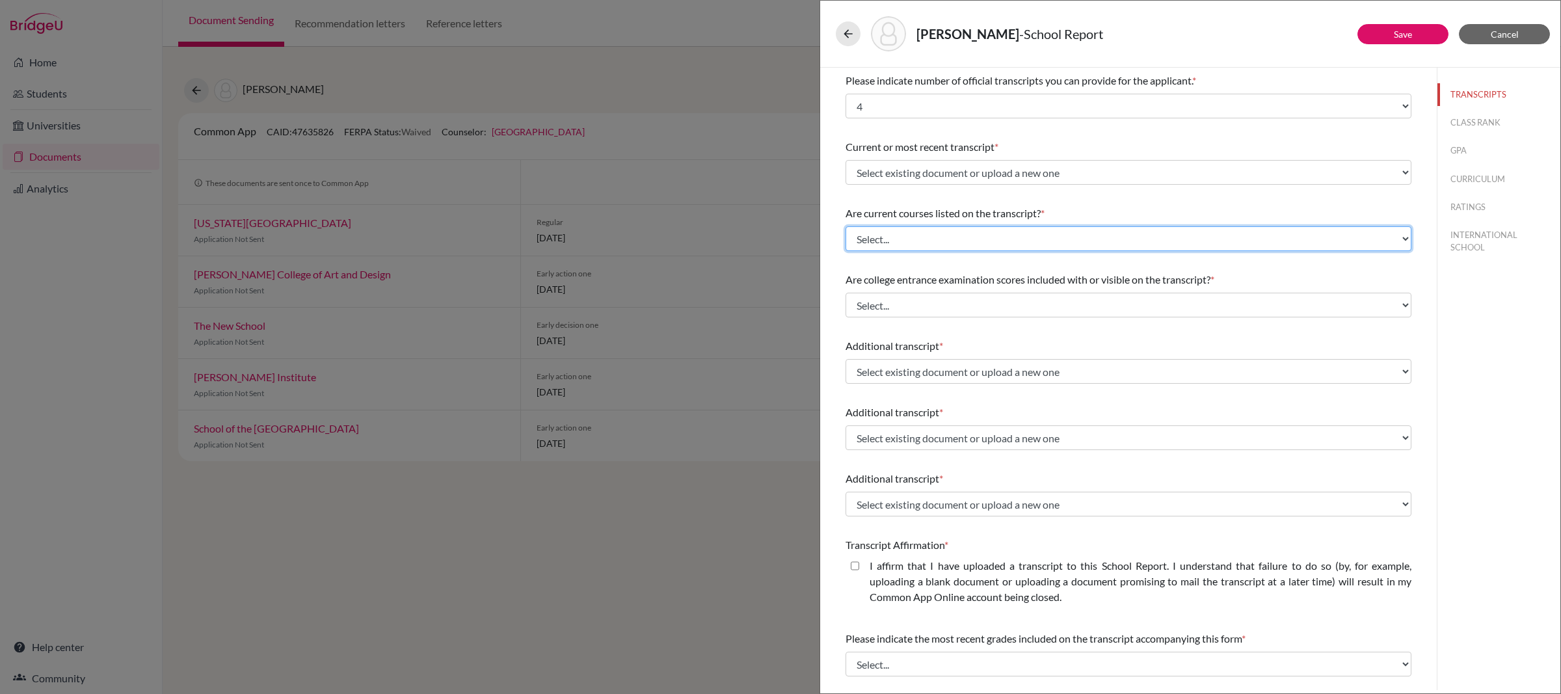
click at [986, 240] on select "Select... Yes No" at bounding box center [1129, 238] width 566 height 25
select select "0"
click at [846, 226] on select "Select... Yes No" at bounding box center [1129, 238] width 566 height 25
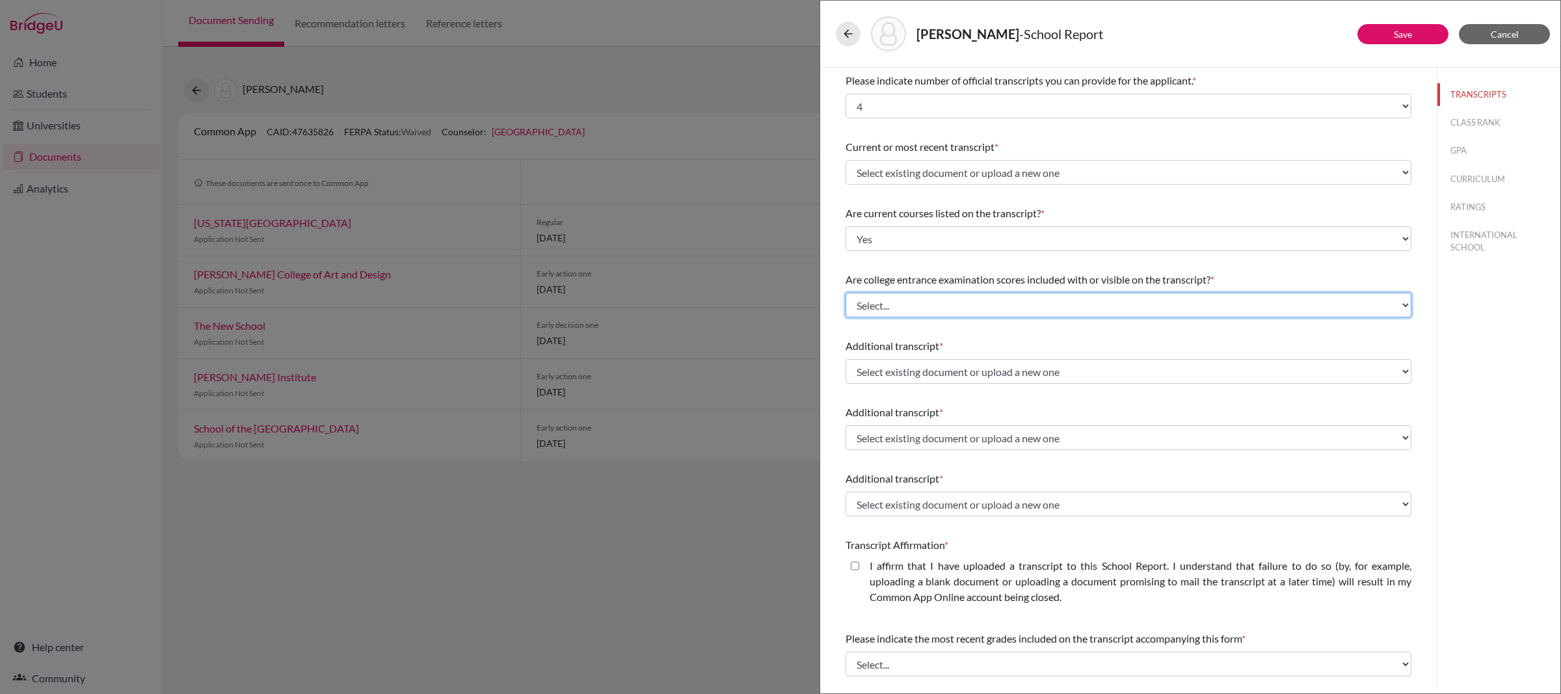
click at [975, 303] on select "Select... Yes No" at bounding box center [1129, 305] width 566 height 25
select select "1"
click at [846, 293] on select "Select... Yes No" at bounding box center [1129, 305] width 566 height 25
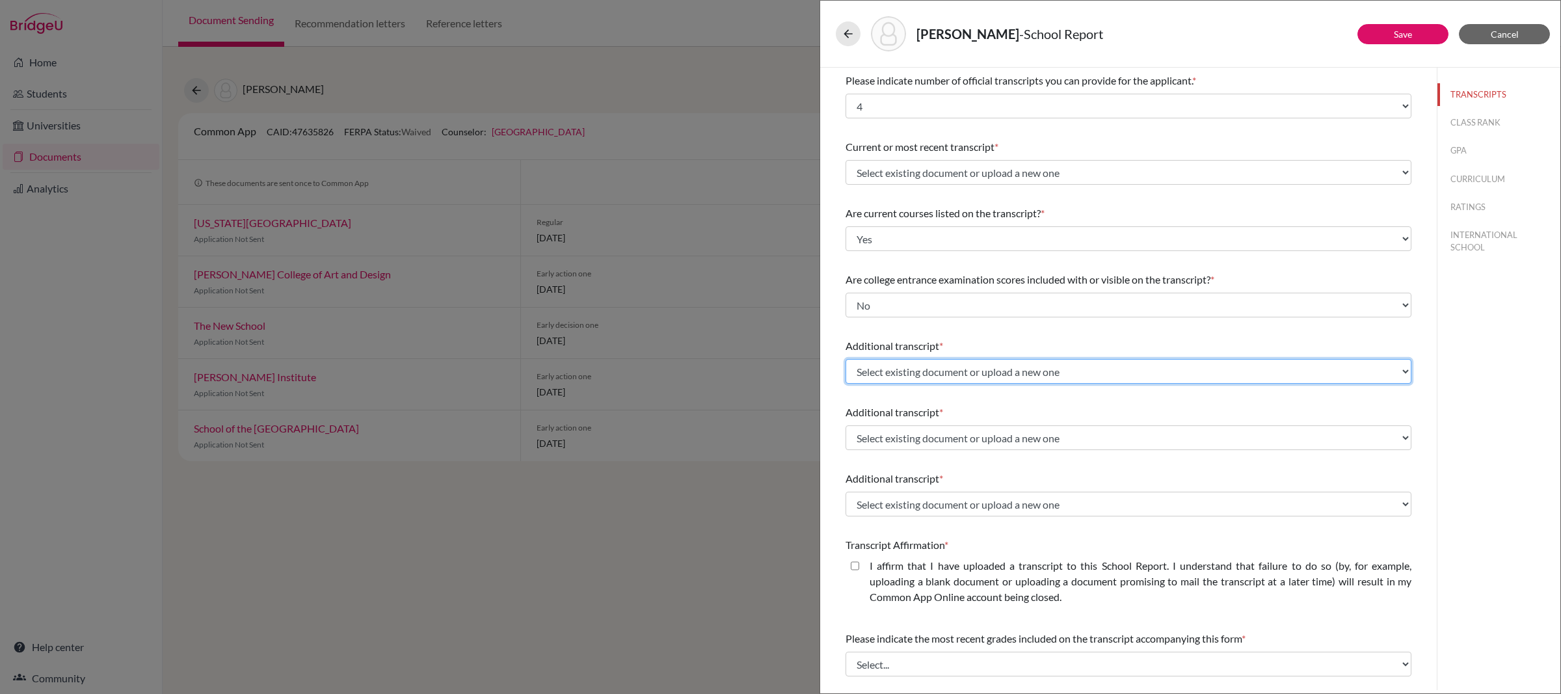
click at [972, 371] on select "Select existing document or upload a new one IGCSE CAS/ECA IGCSE & Predicted Gr…" at bounding box center [1129, 371] width 566 height 25
select select "684211"
click at [846, 359] on select "Select existing document or upload a new one IGCSE CAS/ECA IGCSE & Predicted Gr…" at bounding box center [1129, 371] width 566 height 25
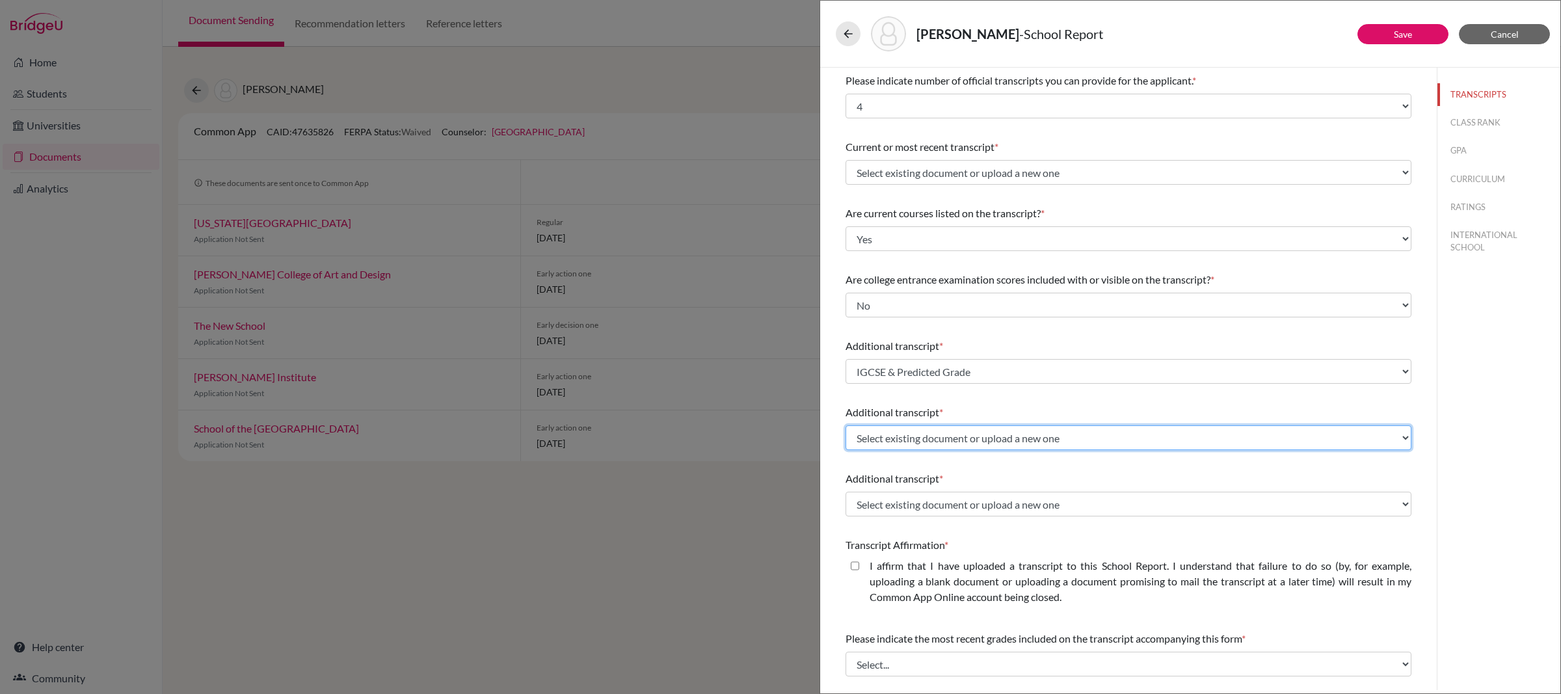
click at [976, 437] on select "Select existing document or upload a new one IGCSE CAS/ECA IGCSE & Predicted Gr…" at bounding box center [1129, 437] width 566 height 25
select select "677241"
click at [846, 425] on select "Select existing document or upload a new one IGCSE CAS/ECA IGCSE & Predicted Gr…" at bounding box center [1129, 437] width 566 height 25
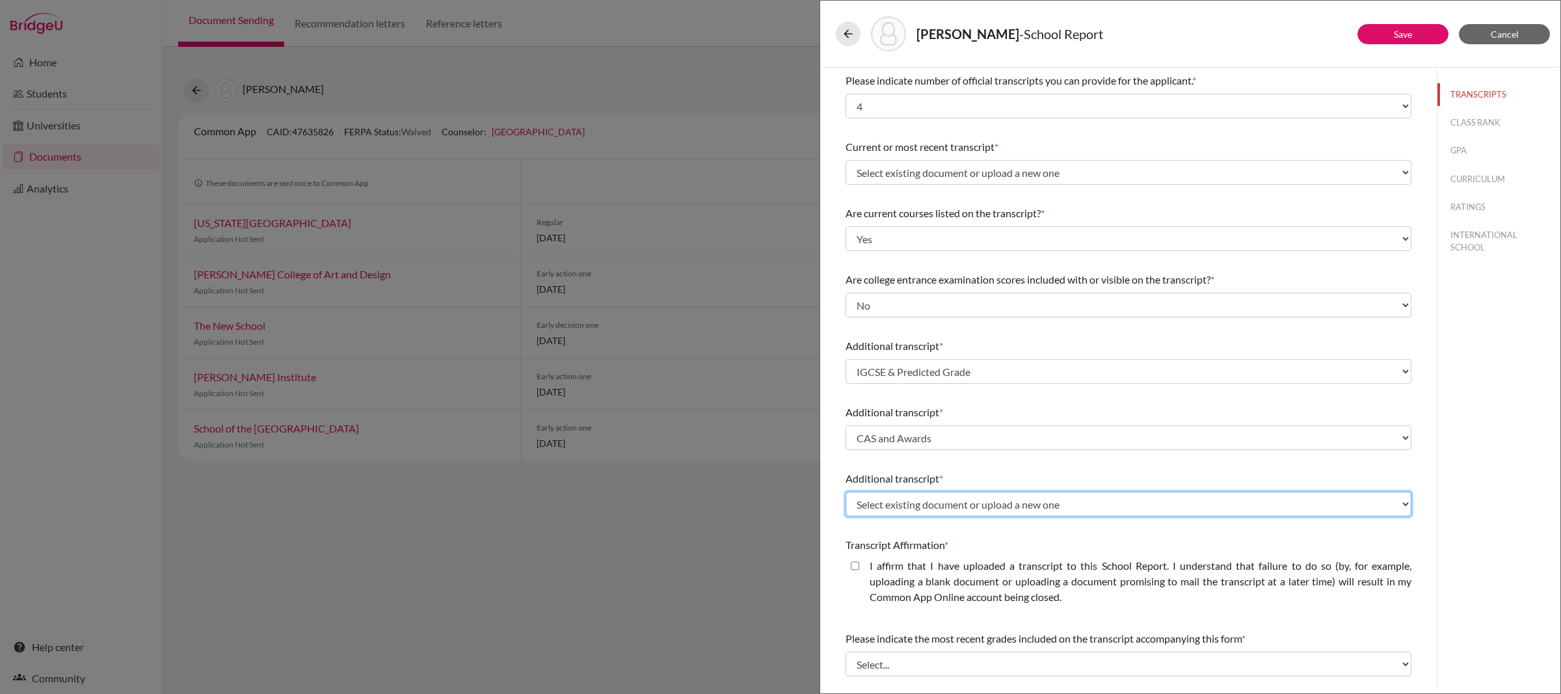
click at [974, 505] on select "Select existing document or upload a new one IGCSE CAS/ECA IGCSE & Predicted Gr…" at bounding box center [1129, 504] width 566 height 25
select select "678197"
click at [846, 492] on select "Select existing document or upload a new one IGCSE CAS/ECA IGCSE & Predicted Gr…" at bounding box center [1129, 504] width 566 height 25
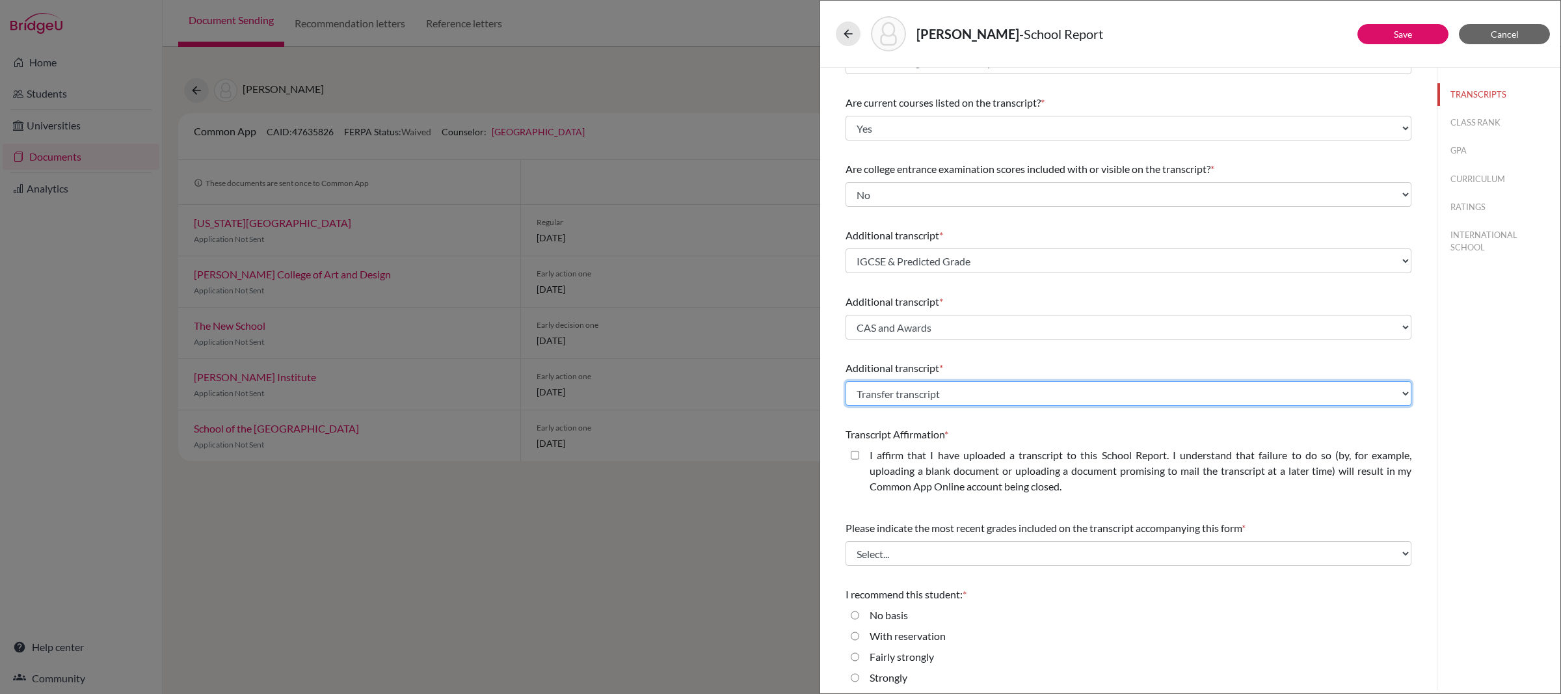
scroll to position [135, 0]
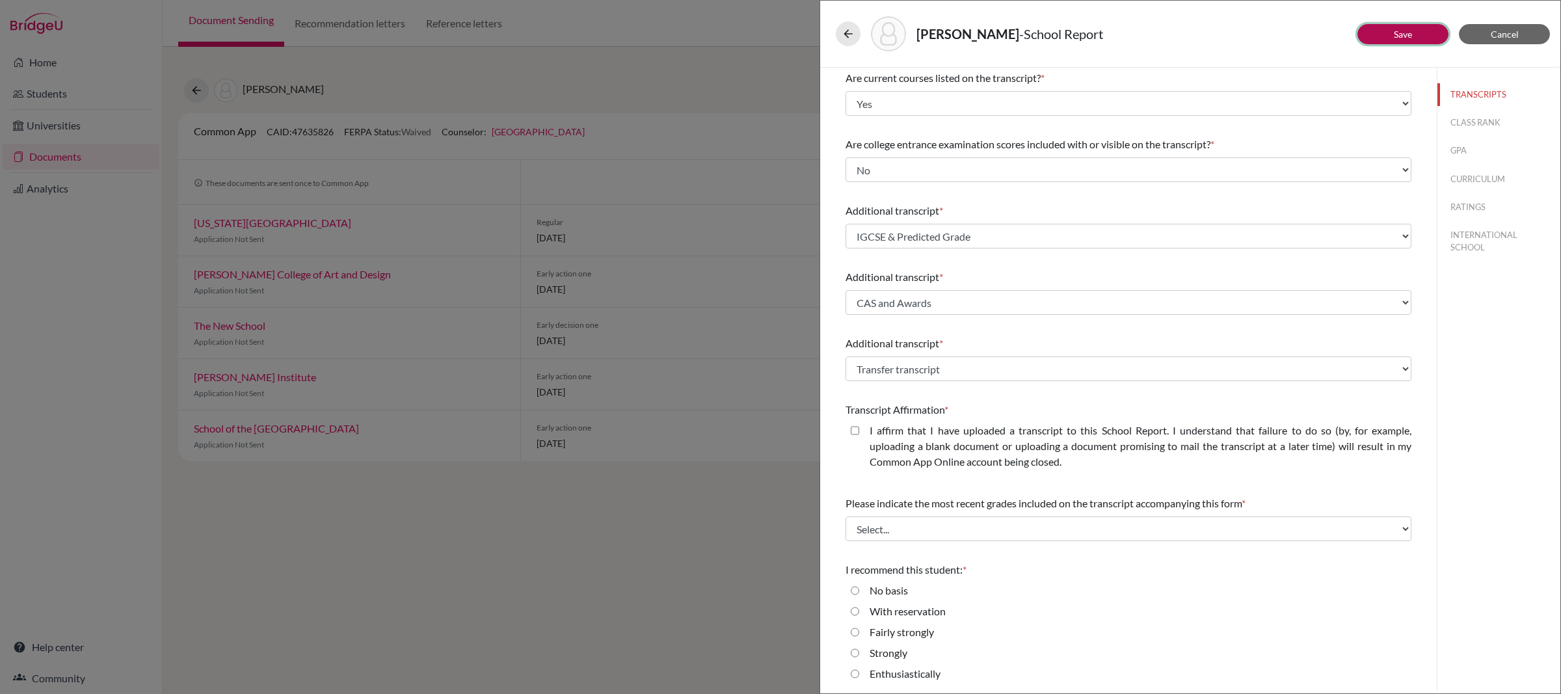
click at [1423, 41] on button "Save" at bounding box center [1403, 34] width 91 height 20
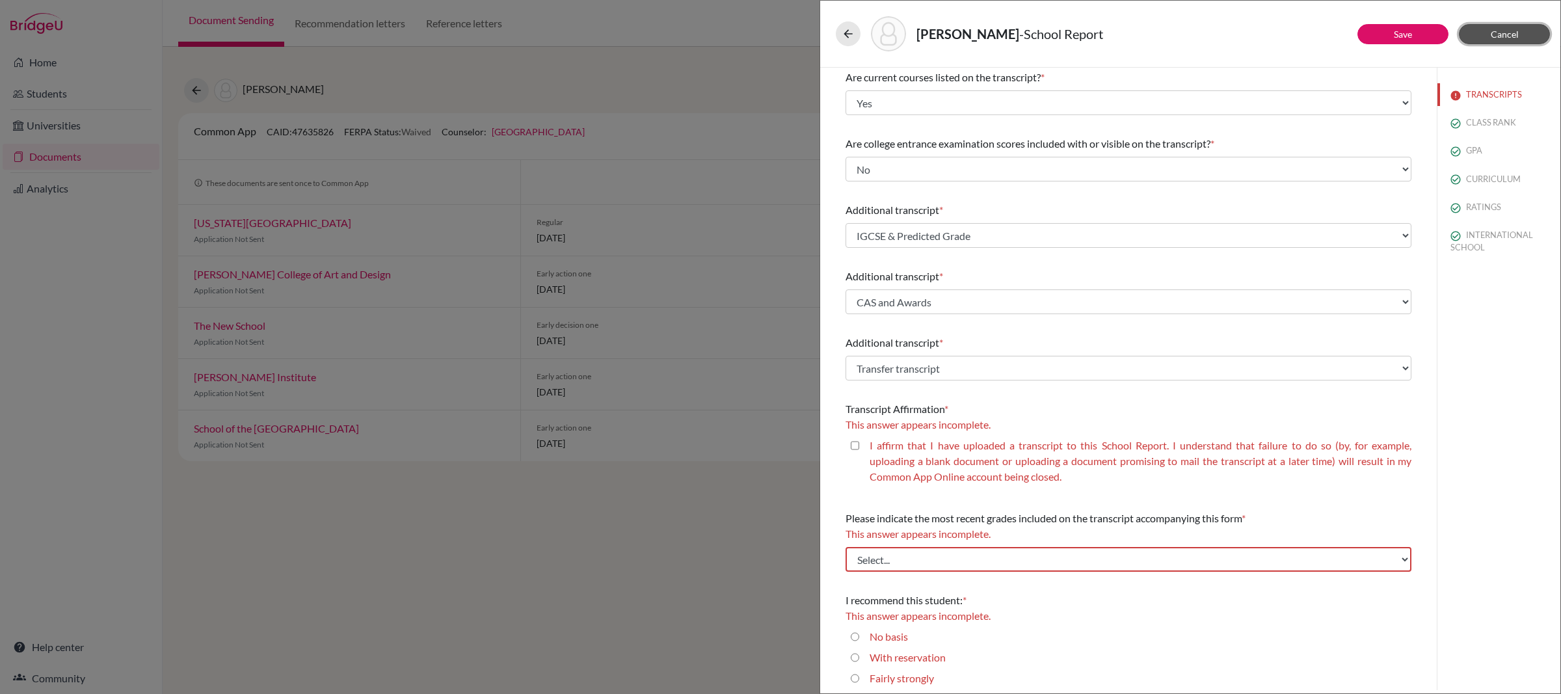
click at [1507, 31] on span "Cancel" at bounding box center [1505, 34] width 28 height 11
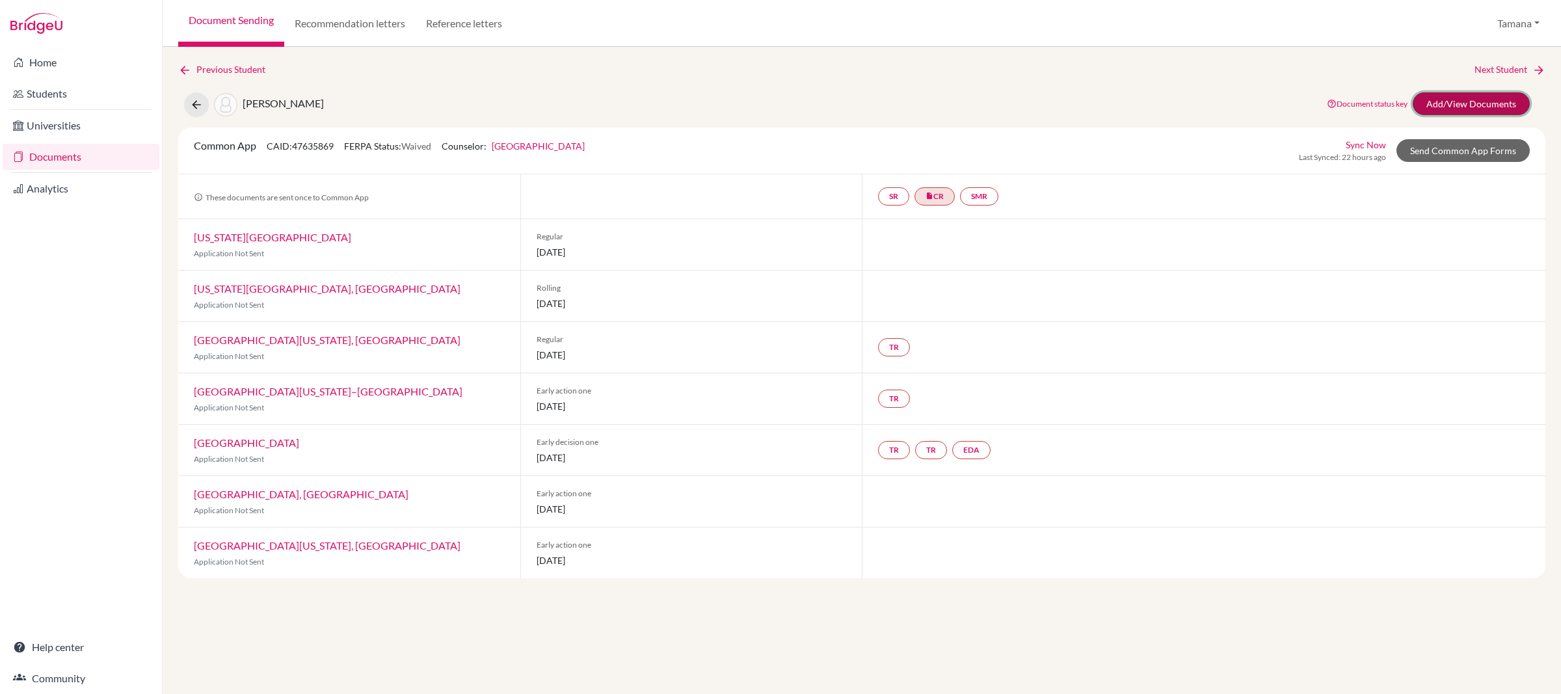
click at [1486, 102] on link "Add/View Documents" at bounding box center [1471, 103] width 117 height 23
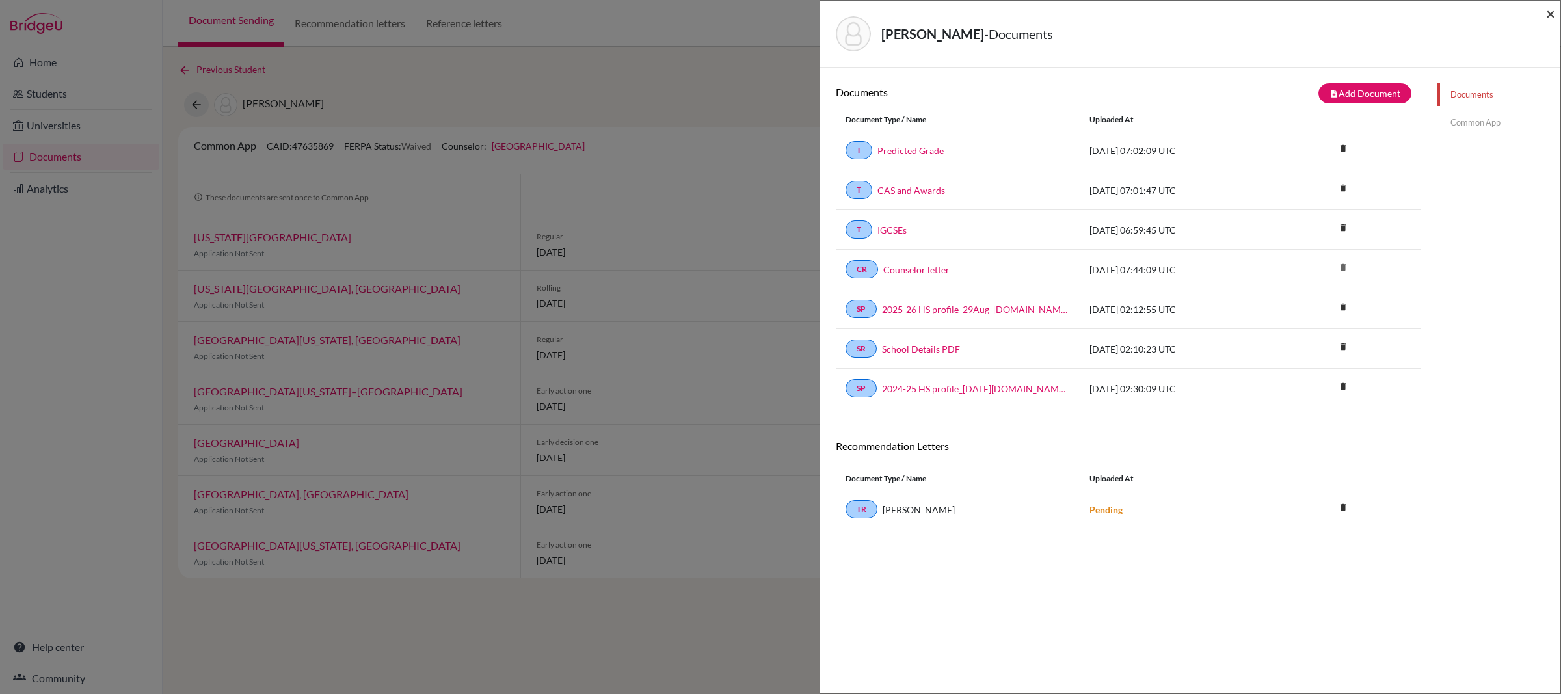
click at [1546, 14] on span "×" at bounding box center [1550, 13] width 9 height 19
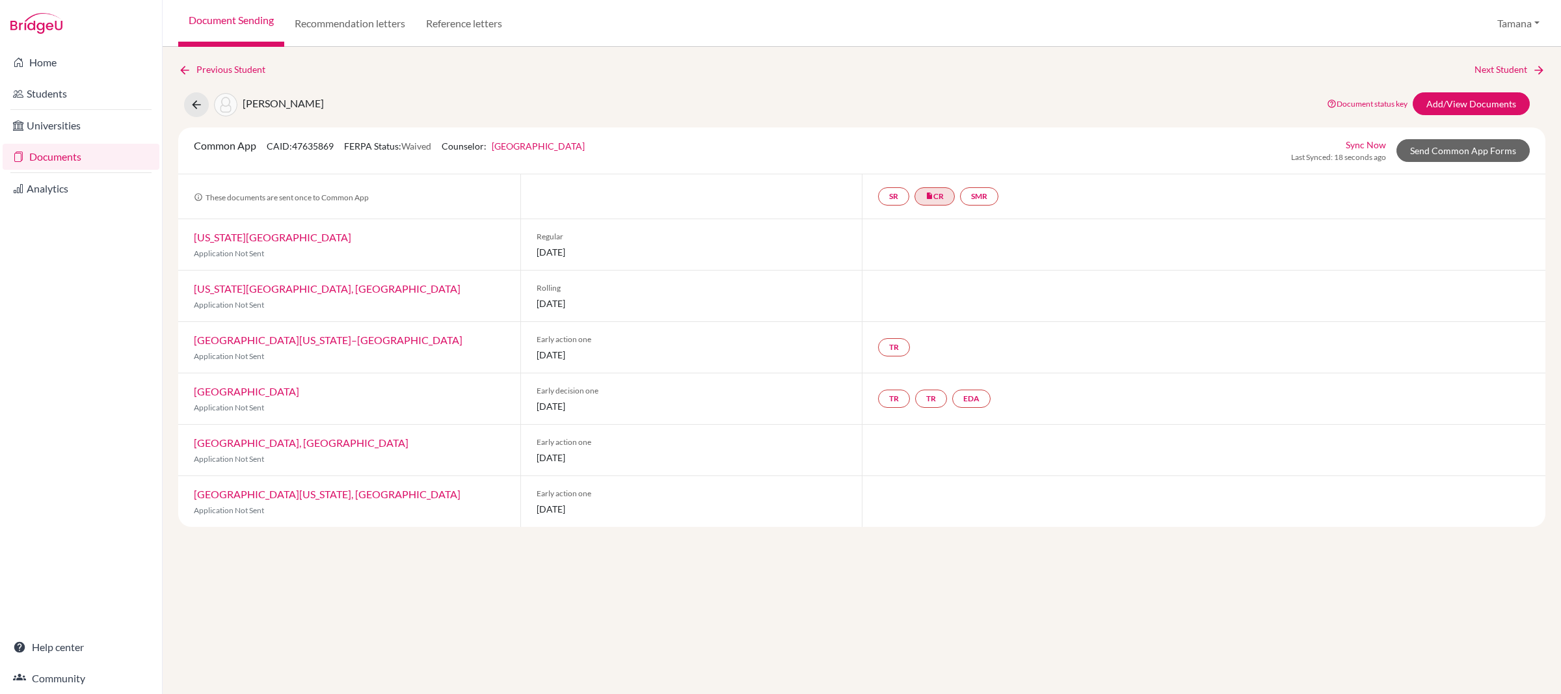
click at [1370, 143] on link "Sync Now" at bounding box center [1366, 145] width 40 height 14
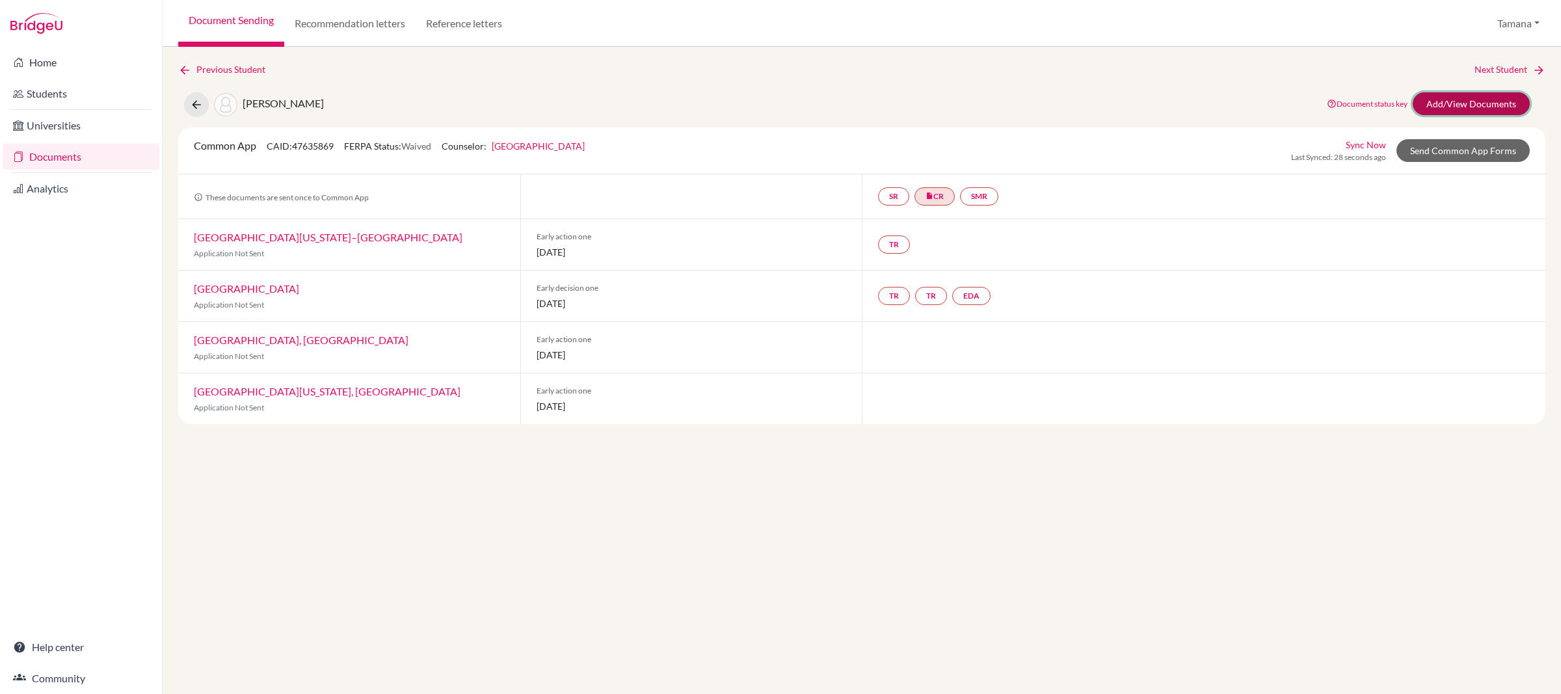
click at [1443, 98] on link "Add/View Documents" at bounding box center [1471, 103] width 117 height 23
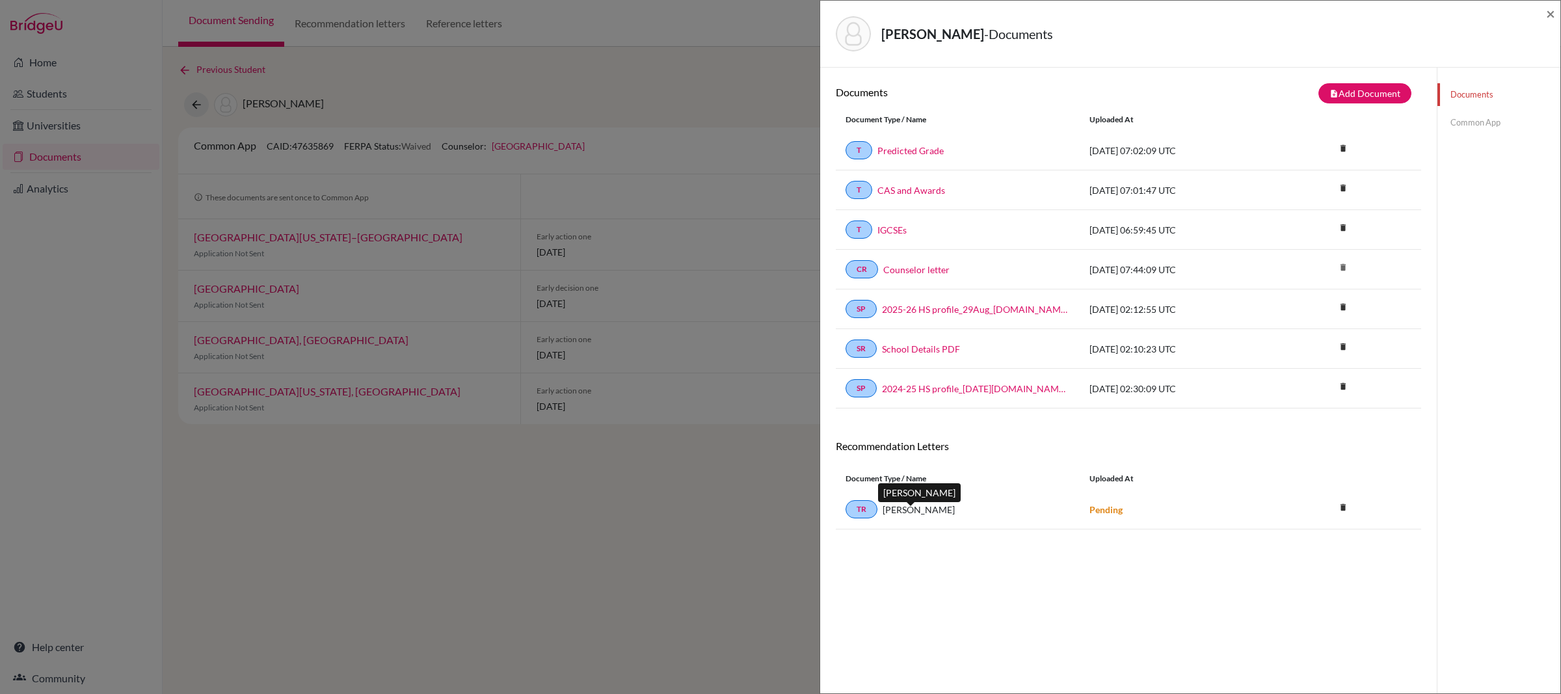
drag, startPoint x: 917, startPoint y: 514, endPoint x: 978, endPoint y: 510, distance: 60.6
click at [917, 514] on span "Marcos Drien" at bounding box center [919, 510] width 72 height 14
click at [1108, 512] on strong "Pending" at bounding box center [1106, 509] width 33 height 11
click at [864, 518] on link "TR" at bounding box center [862, 509] width 32 height 18
click at [860, 518] on link "TR" at bounding box center [862, 509] width 32 height 18
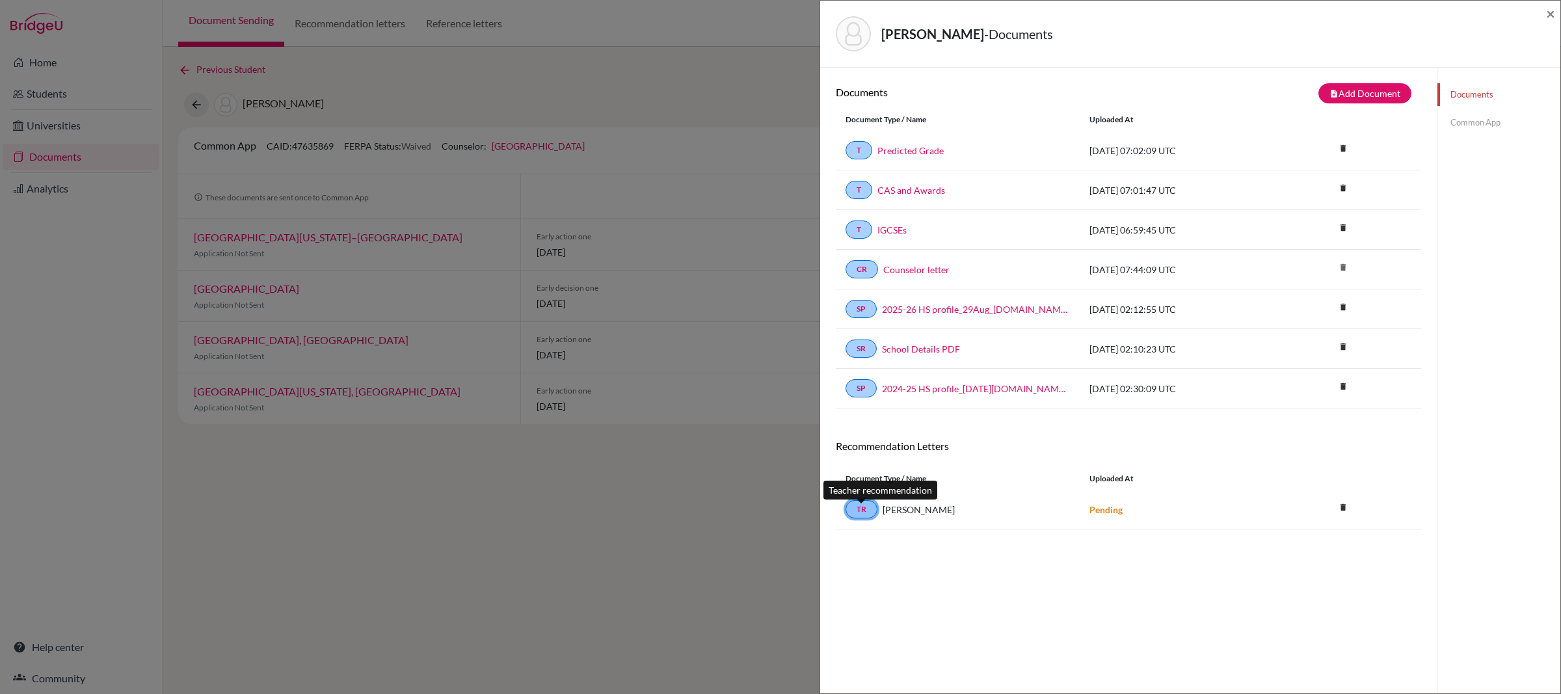
click at [861, 516] on link "TR" at bounding box center [862, 509] width 32 height 18
click at [924, 516] on span "Marcos Drien" at bounding box center [919, 510] width 72 height 14
click at [861, 518] on link "TR" at bounding box center [862, 509] width 32 height 18
click at [1484, 120] on link "Common App" at bounding box center [1499, 122] width 123 height 23
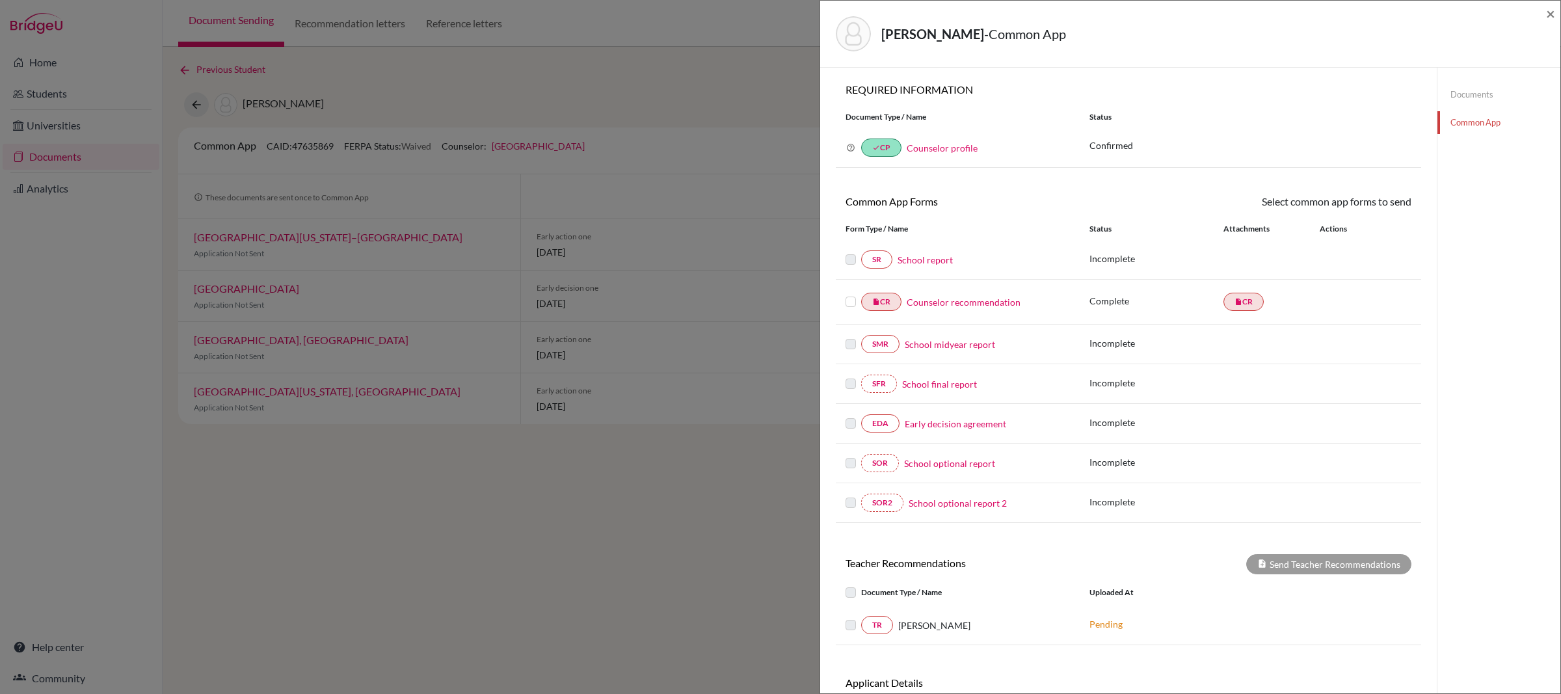
scroll to position [96, 0]
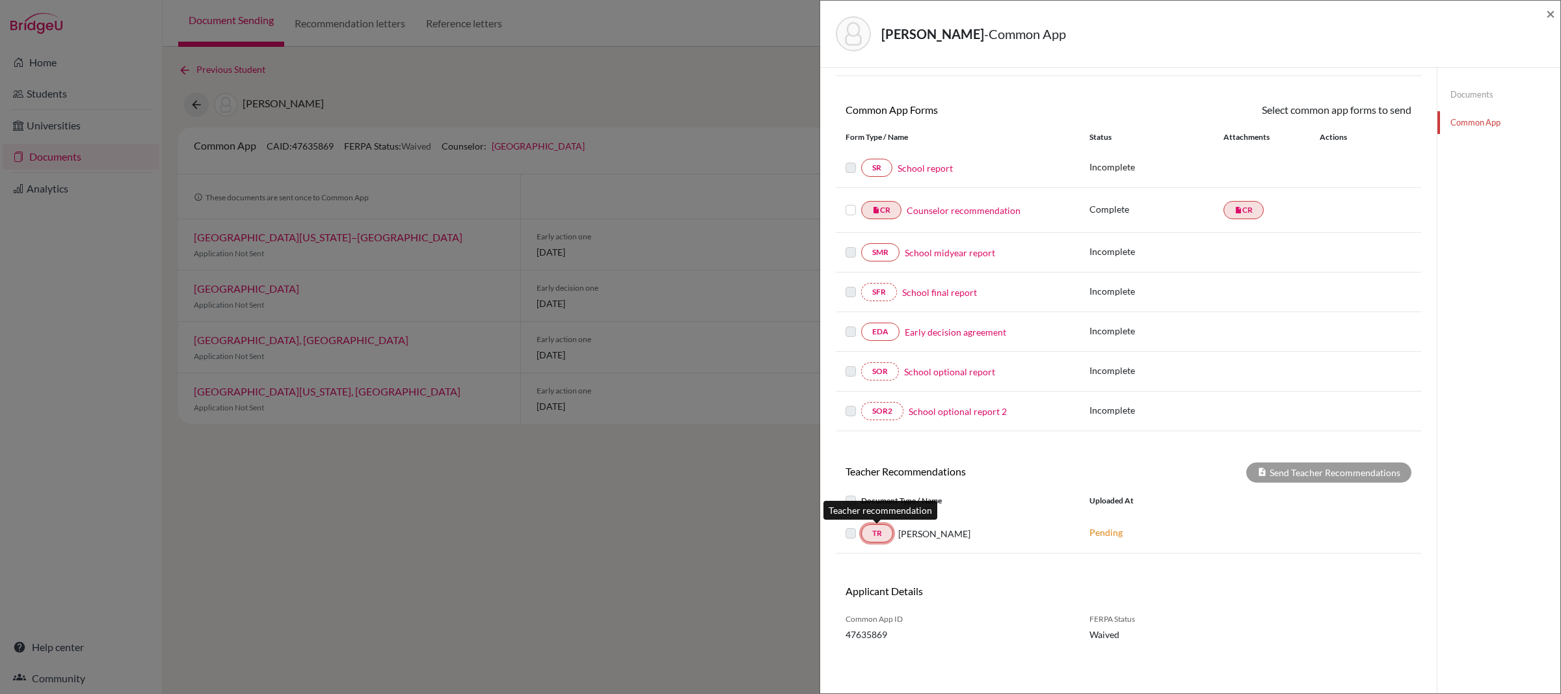
click at [880, 532] on link "TR" at bounding box center [877, 533] width 32 height 18
click at [923, 534] on span "[PERSON_NAME]" at bounding box center [934, 534] width 72 height 14
click at [870, 541] on link "TR" at bounding box center [877, 533] width 32 height 18
click at [880, 536] on link "TR" at bounding box center [877, 533] width 32 height 18
click at [861, 526] on label at bounding box center [861, 526] width 0 height 0
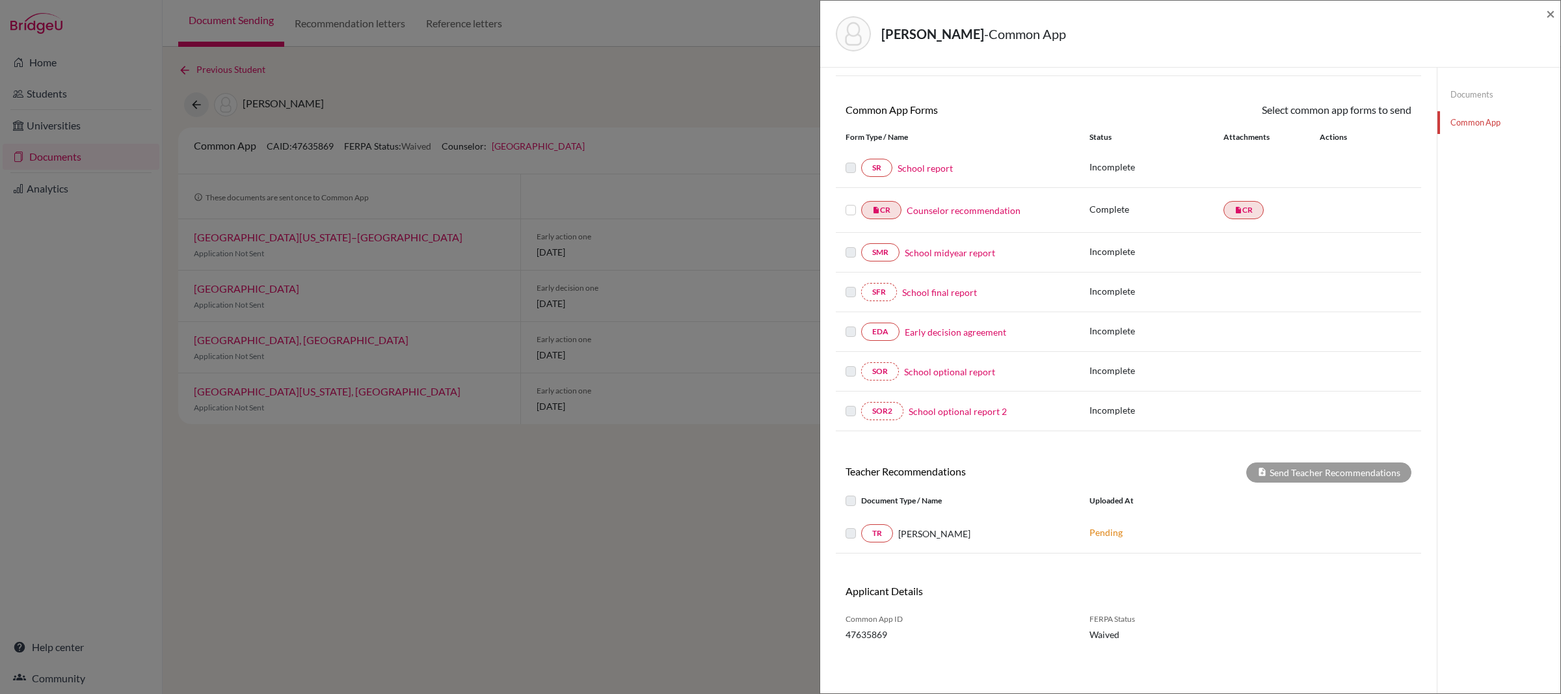
click at [861, 493] on label at bounding box center [861, 493] width 0 height 0
click at [1113, 527] on p "Pending" at bounding box center [1178, 533] width 176 height 14
click at [880, 535] on link "TR" at bounding box center [877, 533] width 32 height 18
click at [1094, 555] on div "× REQUIRED INFORMATION Document Type / Name Status Why am I being asked to do t…" at bounding box center [1128, 335] width 585 height 686
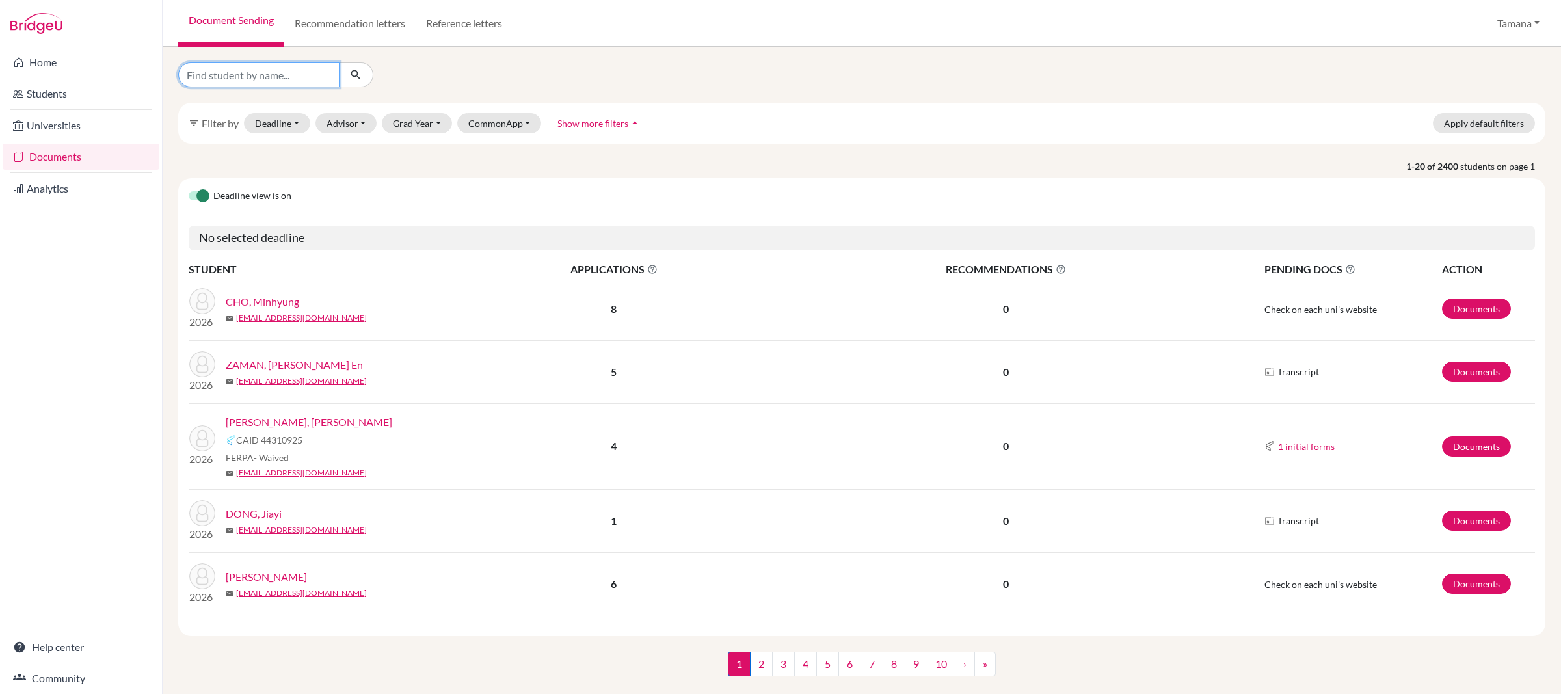
drag, startPoint x: 0, startPoint y: 0, endPoint x: 284, endPoint y: 68, distance: 291.7
click at [284, 68] on input "Find student by name..." at bounding box center [258, 74] width 161 height 25
type input "eunshin"
click button "submit" at bounding box center [356, 74] width 34 height 25
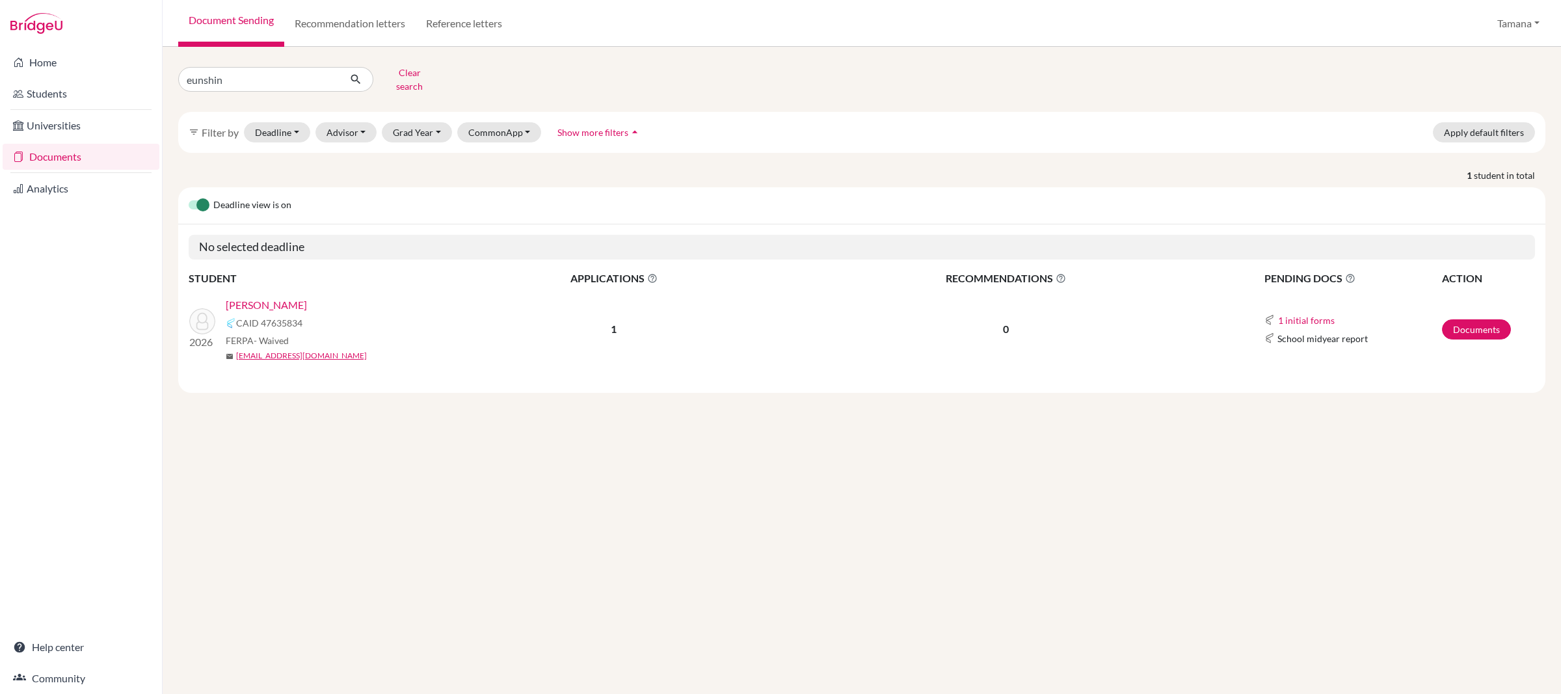
click at [266, 297] on link "Hwang, Eunshin" at bounding box center [266, 305] width 81 height 16
